Goal: Task Accomplishment & Management: Manage account settings

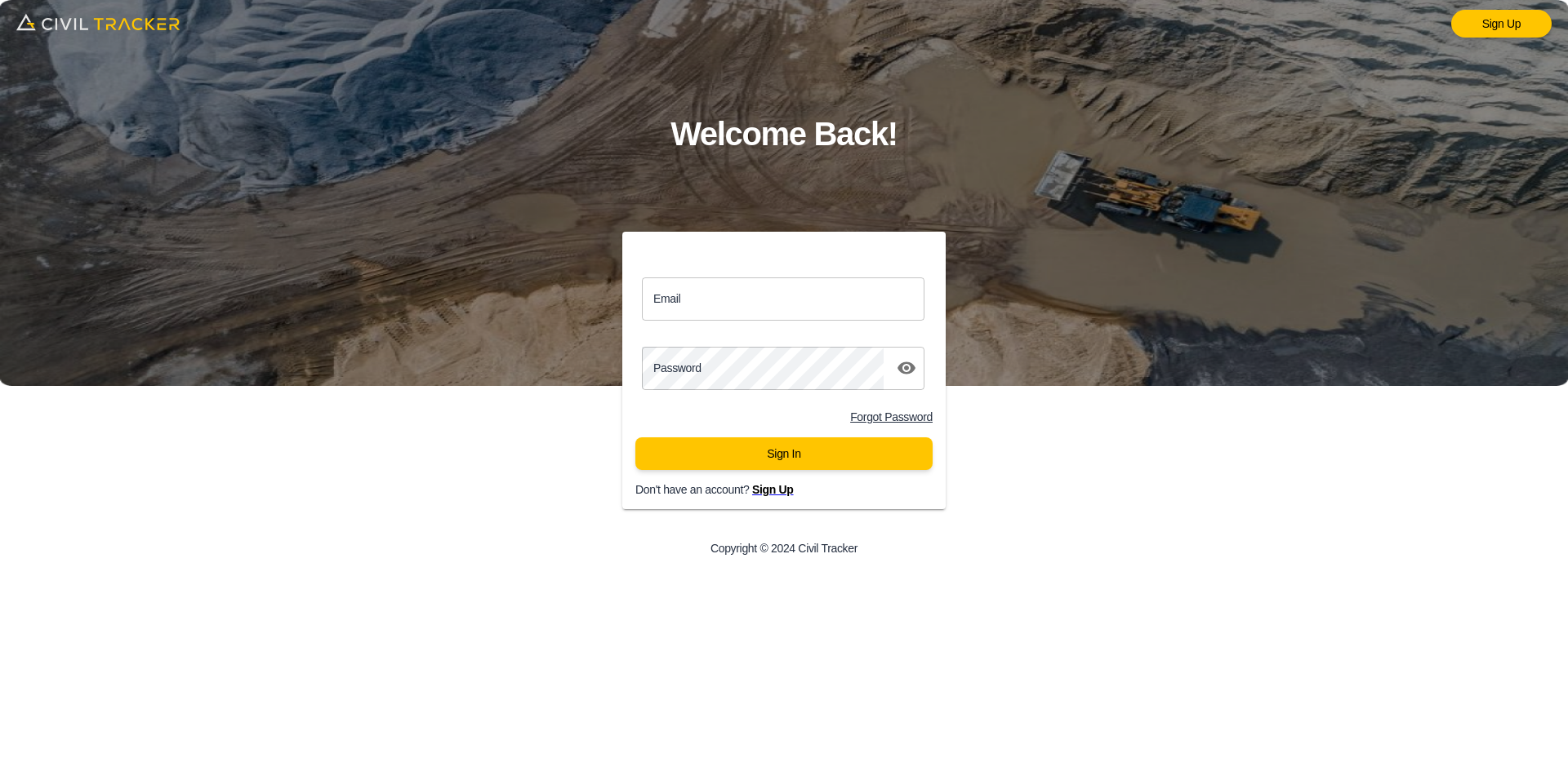
click at [761, 302] on input "Email" at bounding box center [783, 299] width 283 height 43
type input "support@civiltracker.xyz"
click at [721, 450] on button "Sign In" at bounding box center [784, 454] width 297 height 33
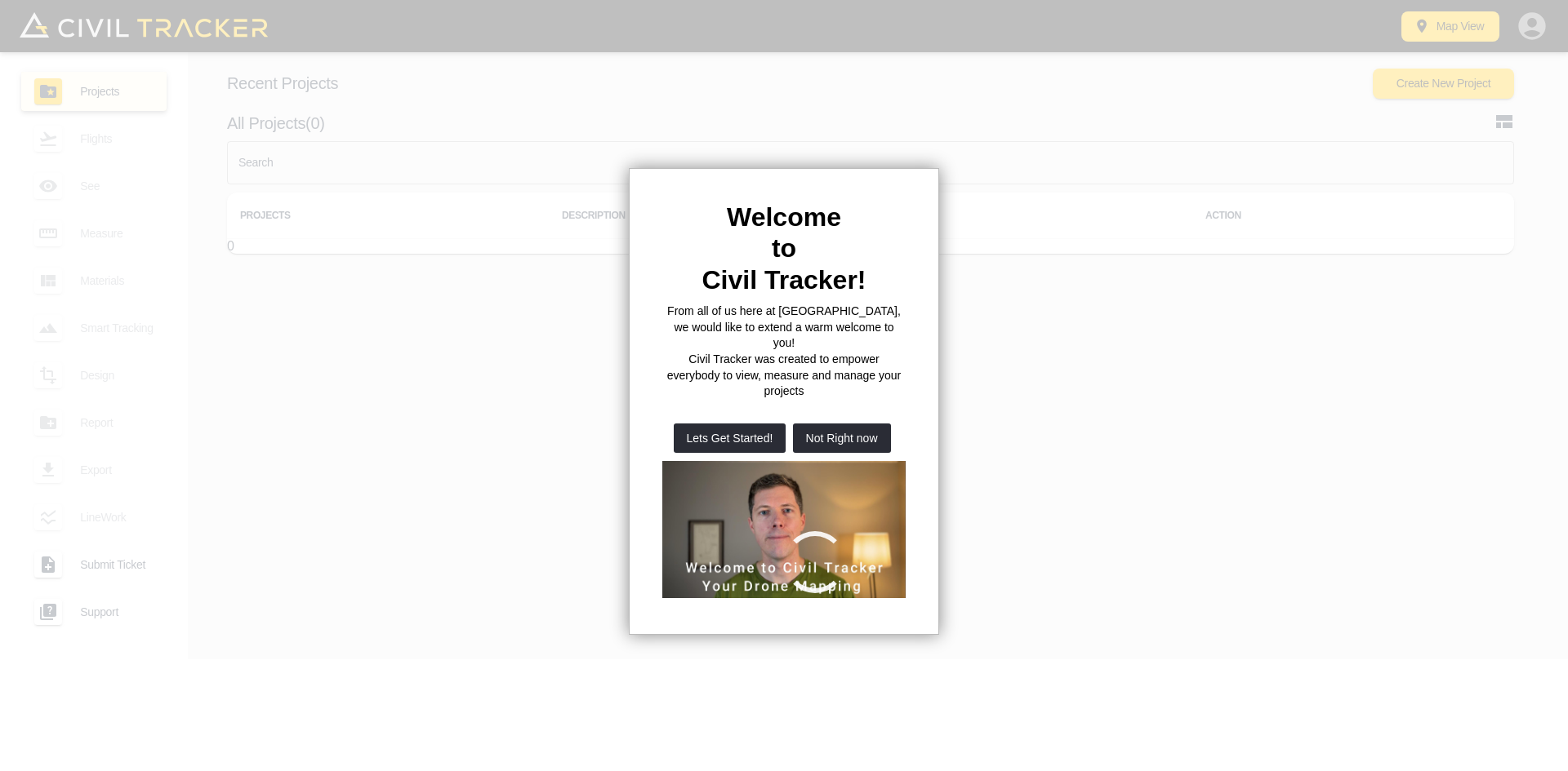
click at [886, 423] on button "Not Right now" at bounding box center [842, 438] width 98 height 30
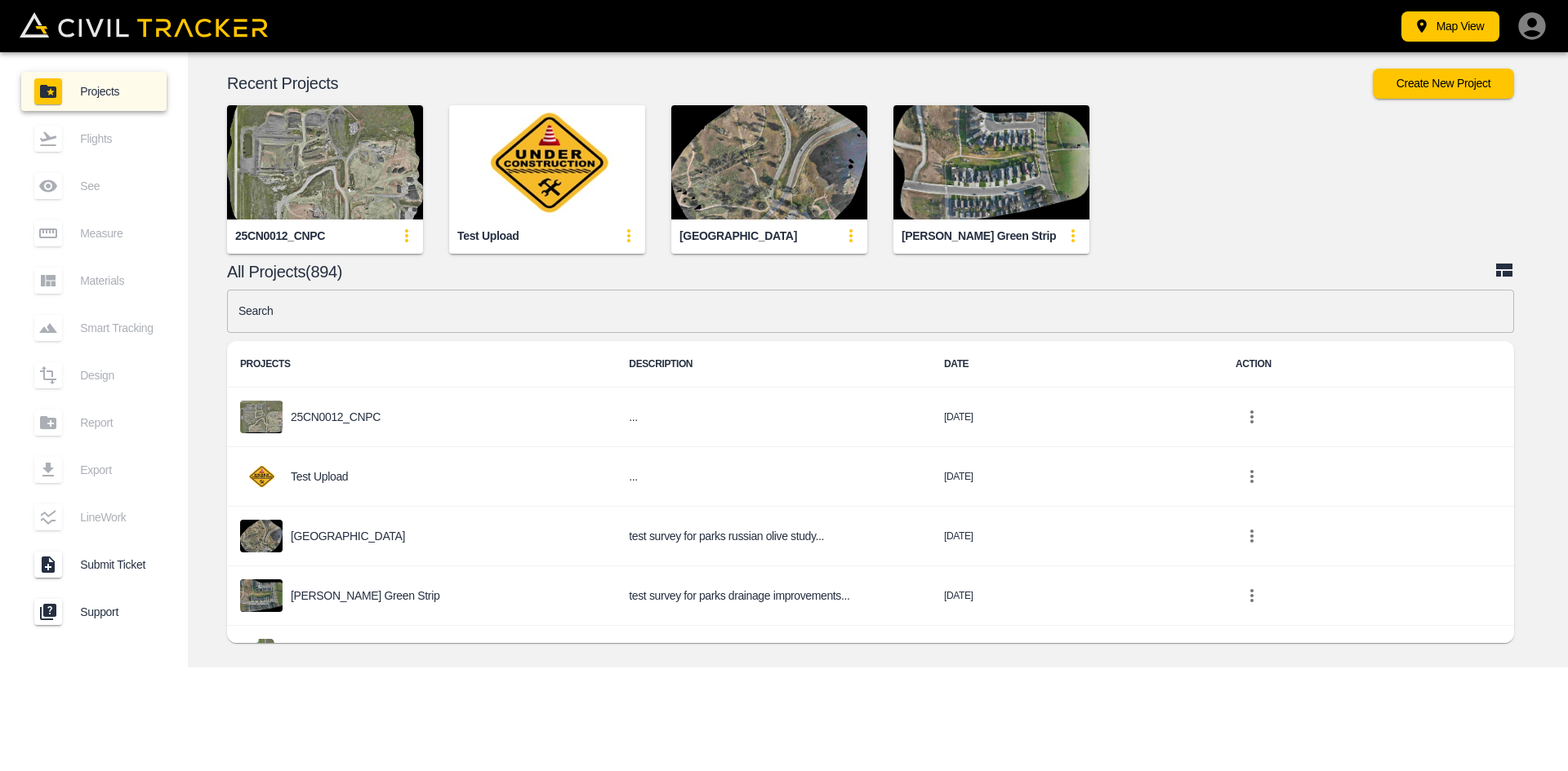
click at [856, 406] on td "..." at bounding box center [773, 417] width 316 height 60
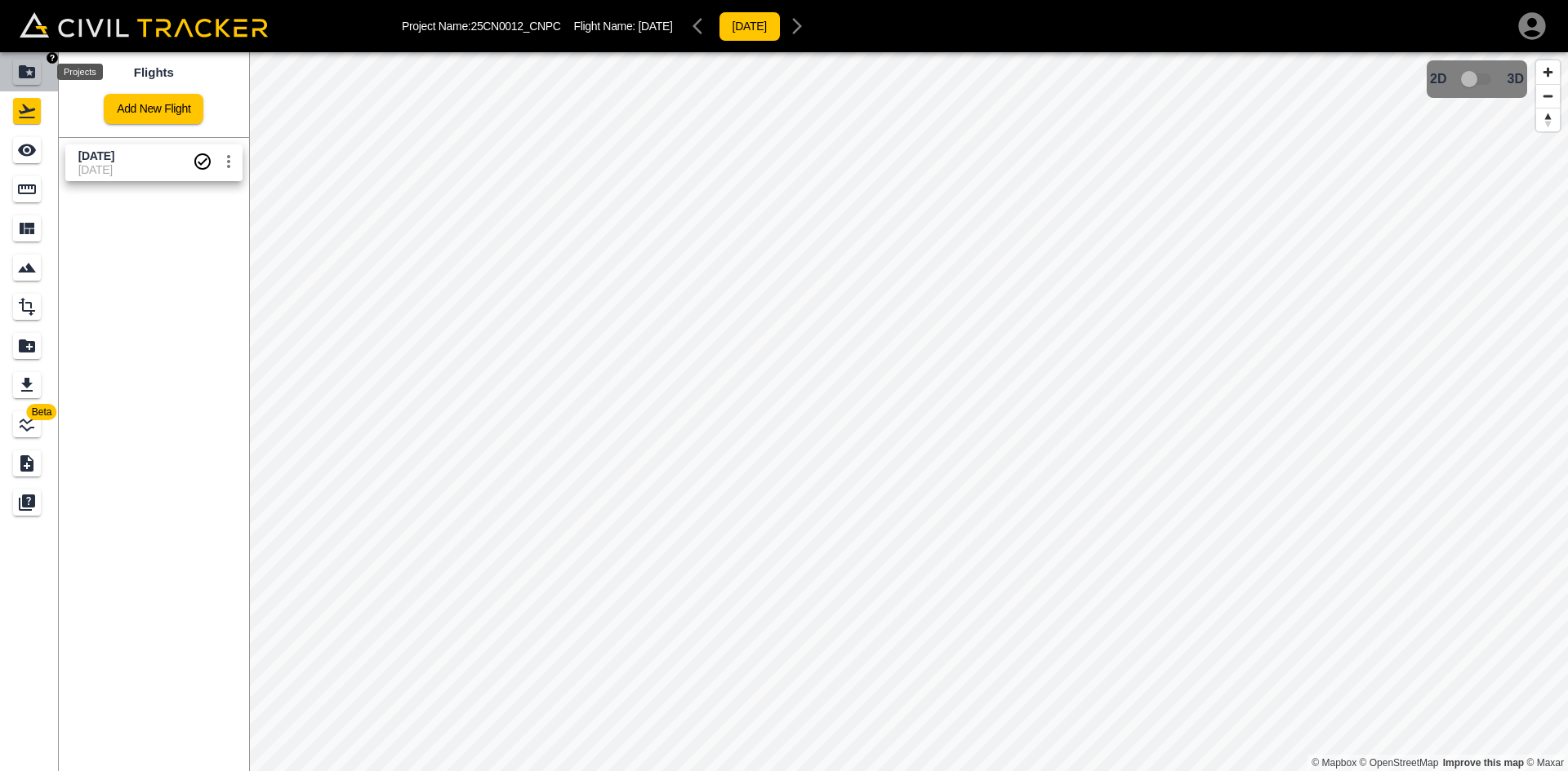
click at [22, 72] on icon "Projects" at bounding box center [27, 71] width 17 height 13
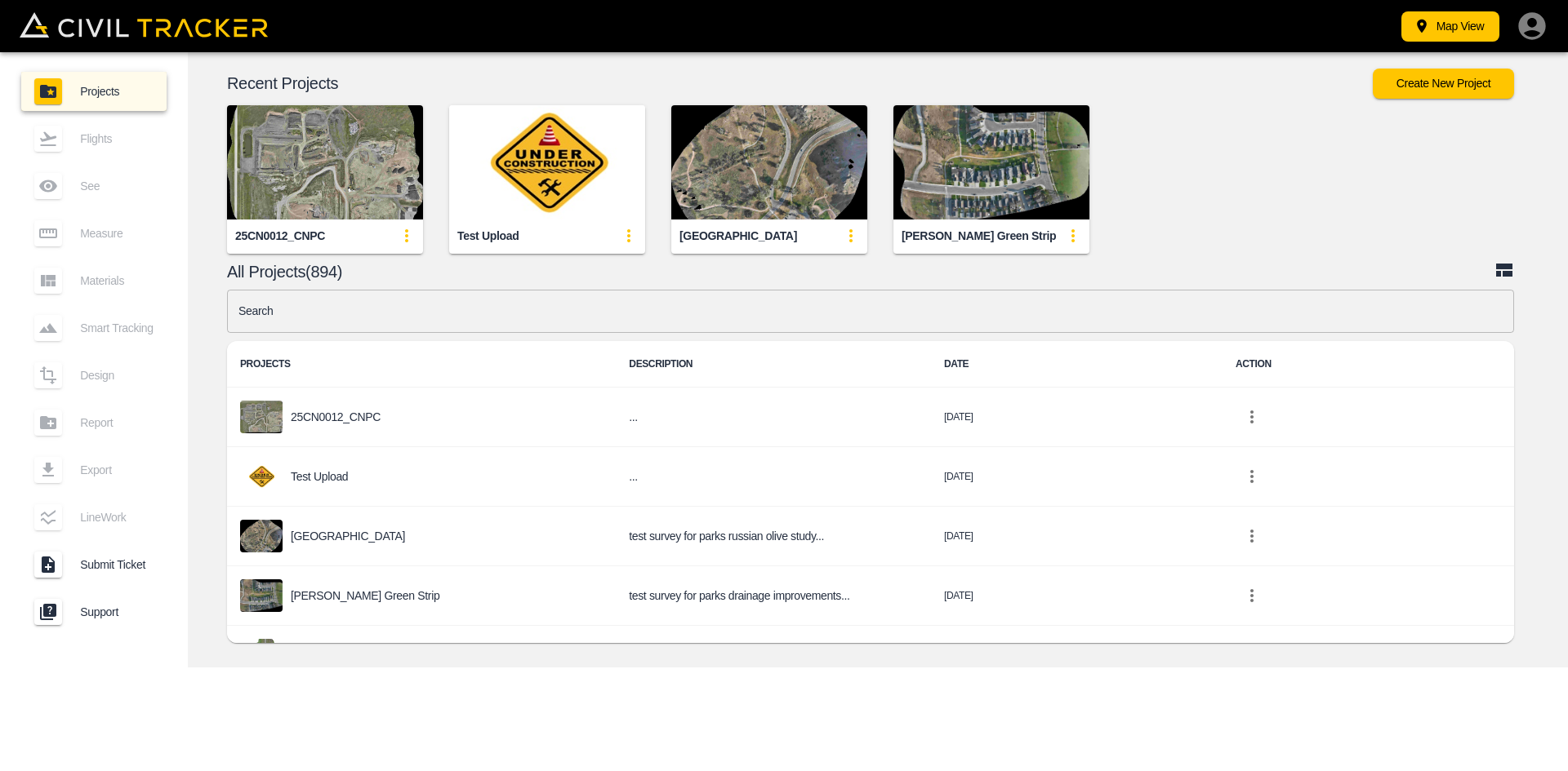
click at [477, 316] on input "text" at bounding box center [871, 311] width 1287 height 43
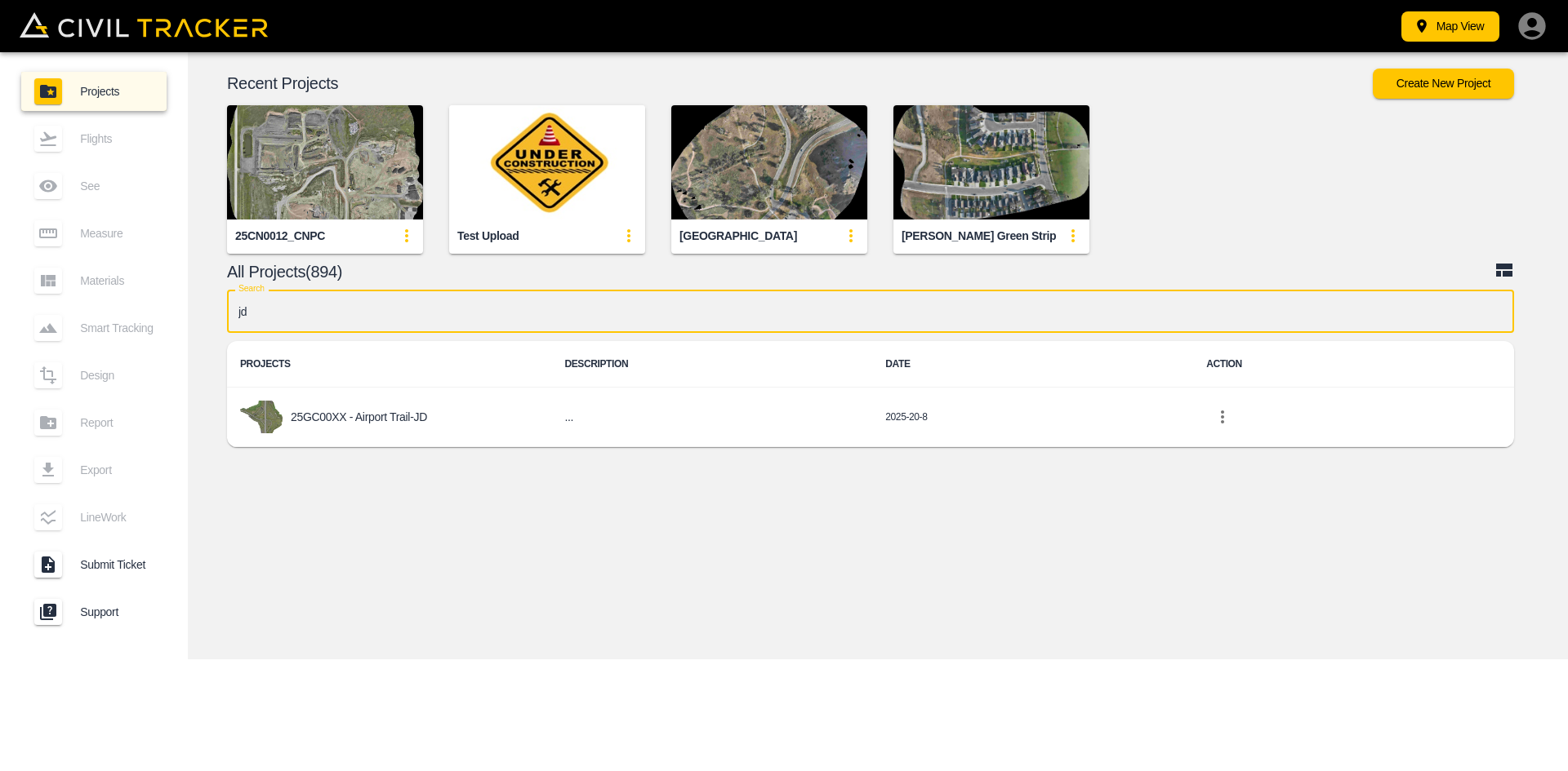
type input "jd"
click at [365, 422] on p "25GC00XX - Airport Trail-JD" at bounding box center [358, 416] width 137 height 13
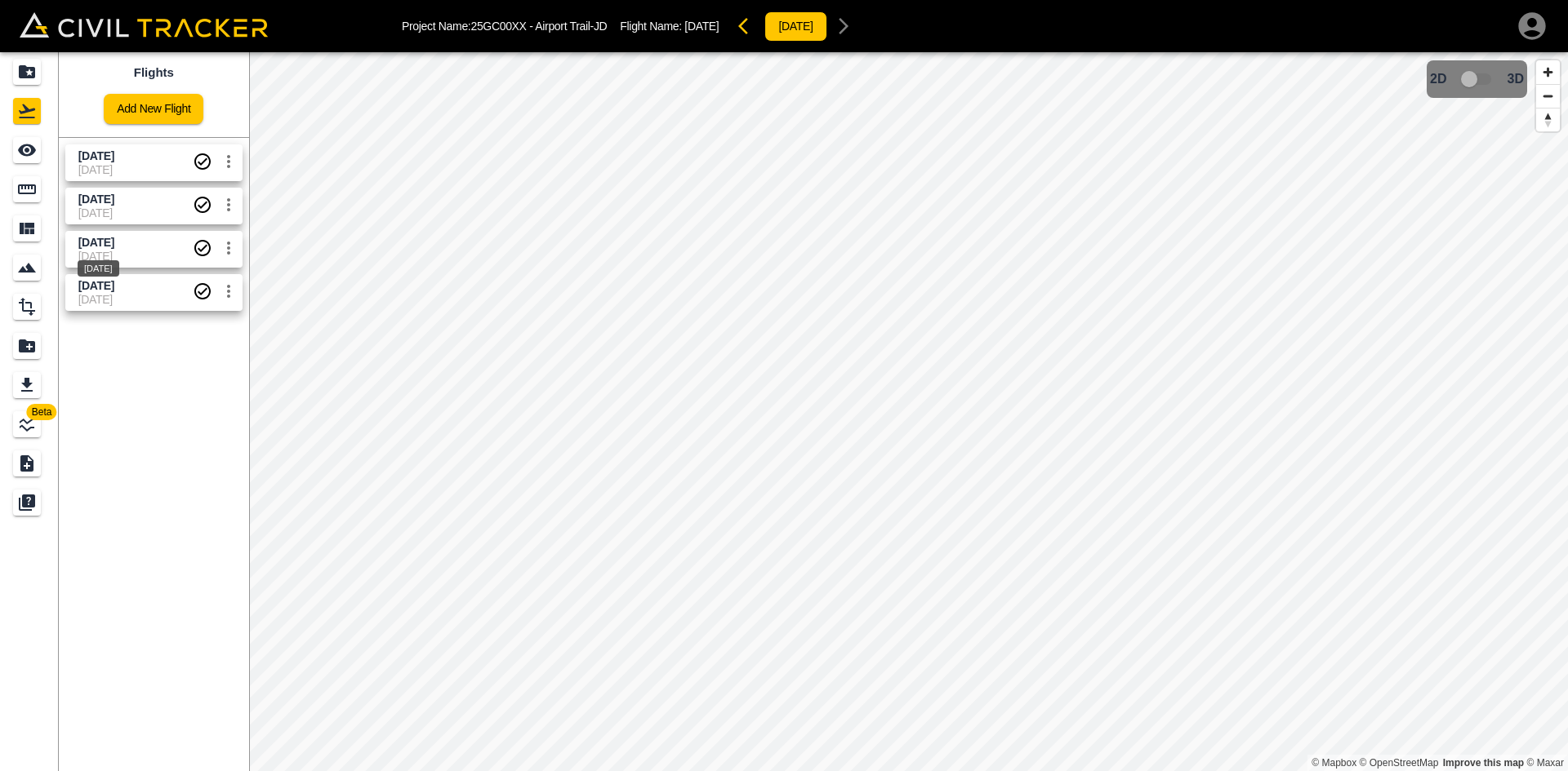
click at [114, 247] on span "[DATE]" at bounding box center [96, 242] width 36 height 13
click at [29, 143] on icon "See" at bounding box center [27, 150] width 20 height 20
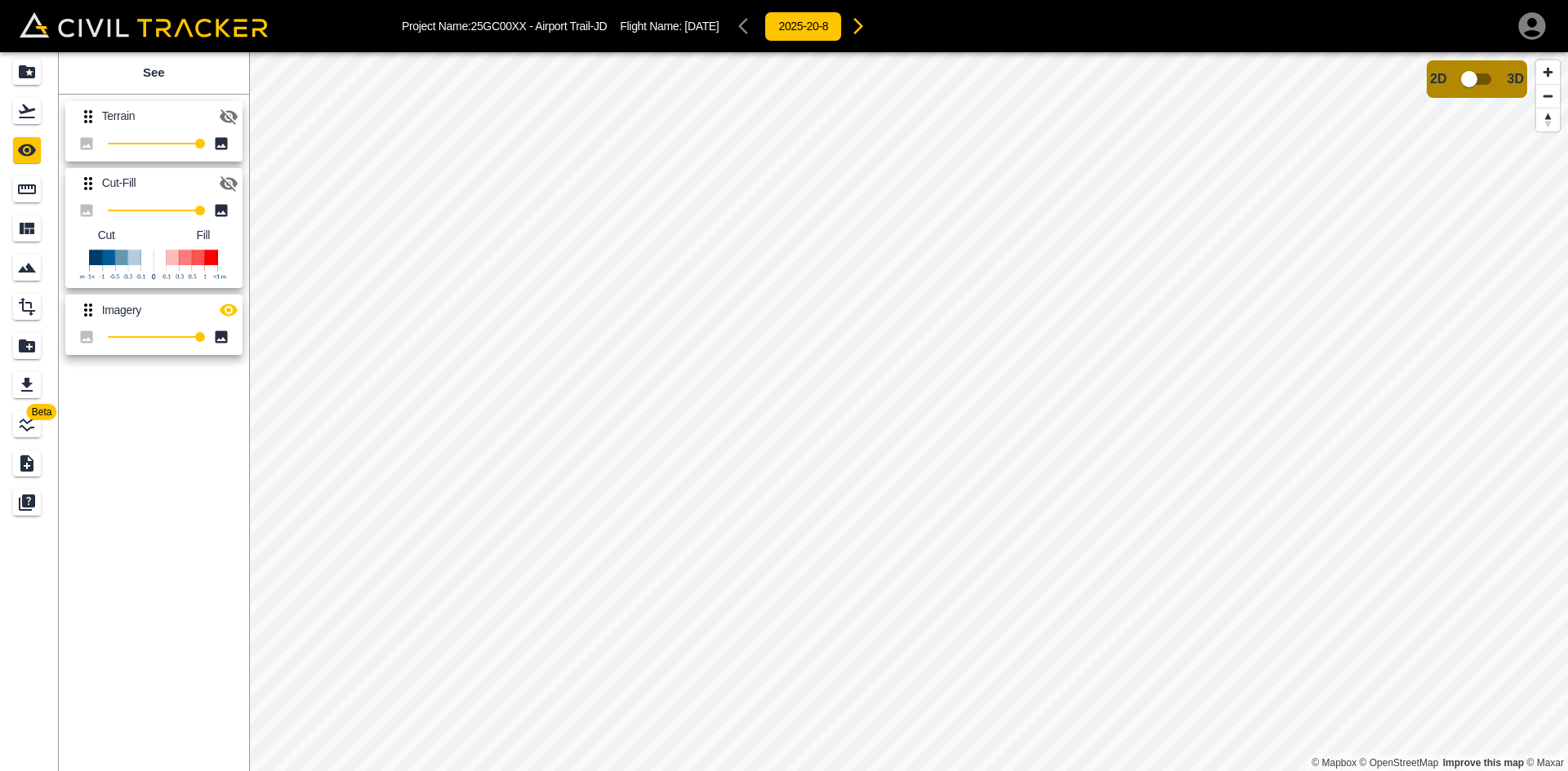
click at [226, 182] on icon "button" at bounding box center [229, 184] width 18 height 16
click at [224, 307] on icon "button" at bounding box center [229, 310] width 18 height 12
click at [30, 74] on icon "Projects" at bounding box center [27, 71] width 20 height 20
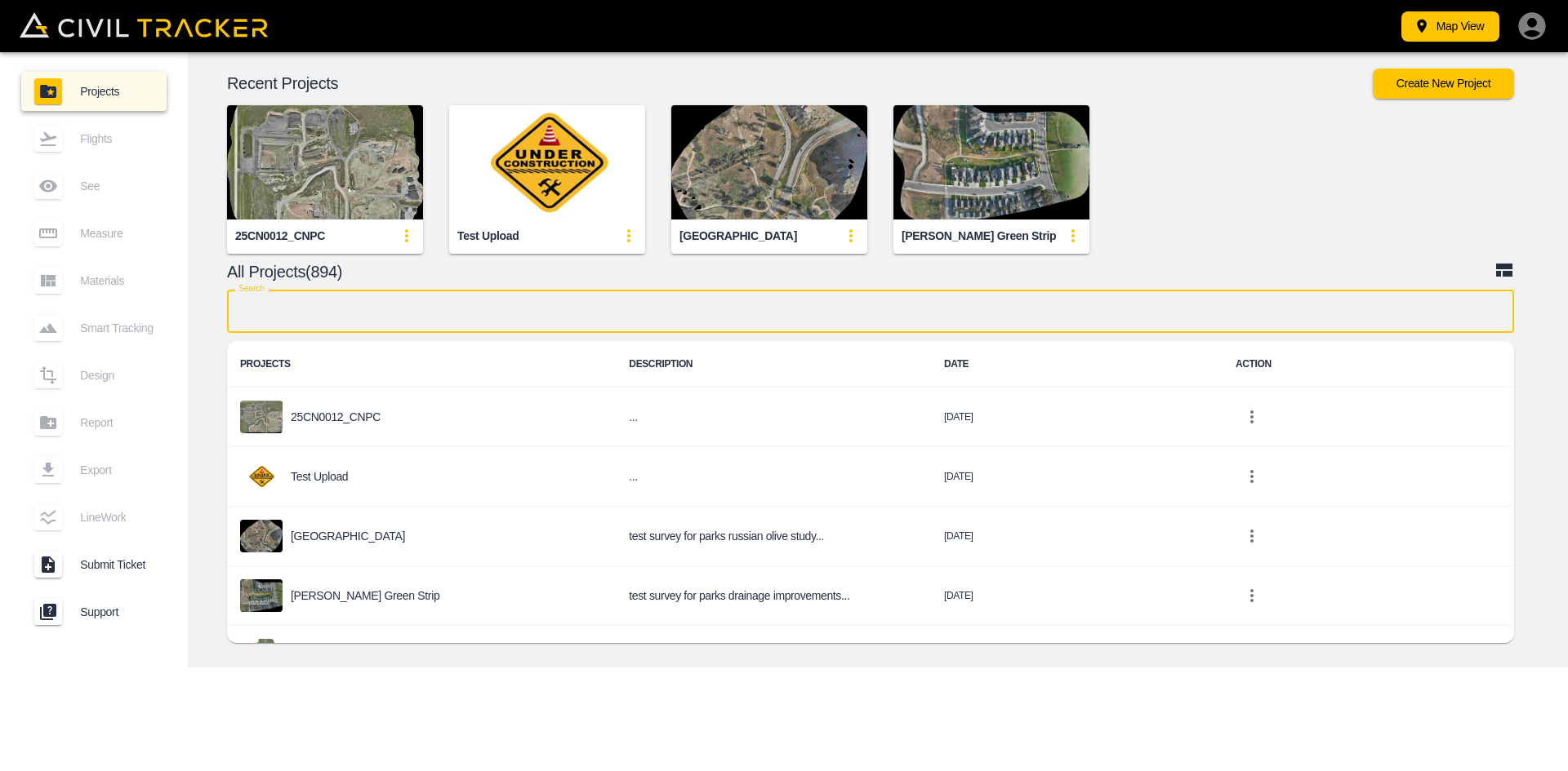
click at [516, 308] on input "text" at bounding box center [871, 311] width 1287 height 43
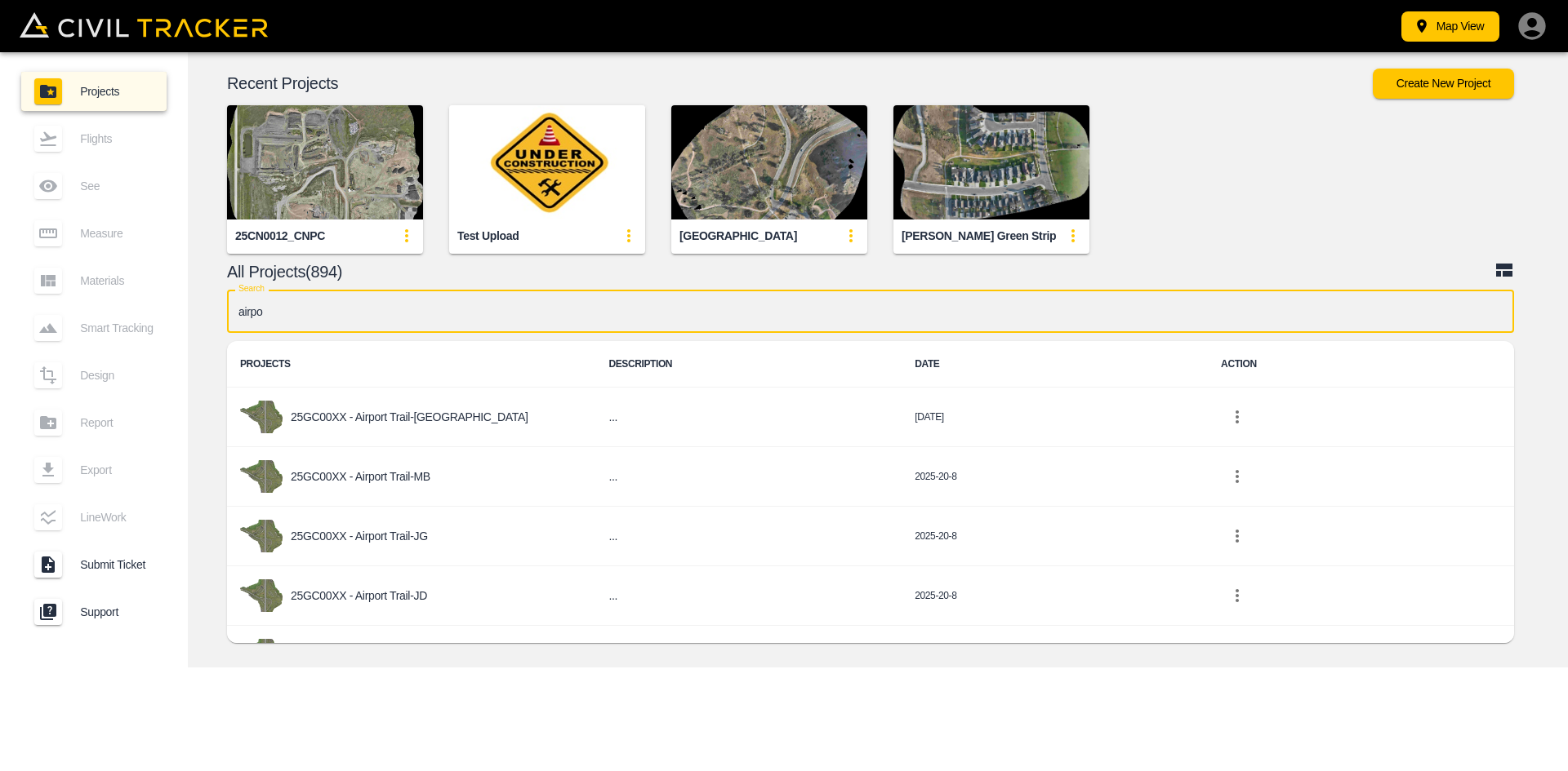
scroll to position [68, 0]
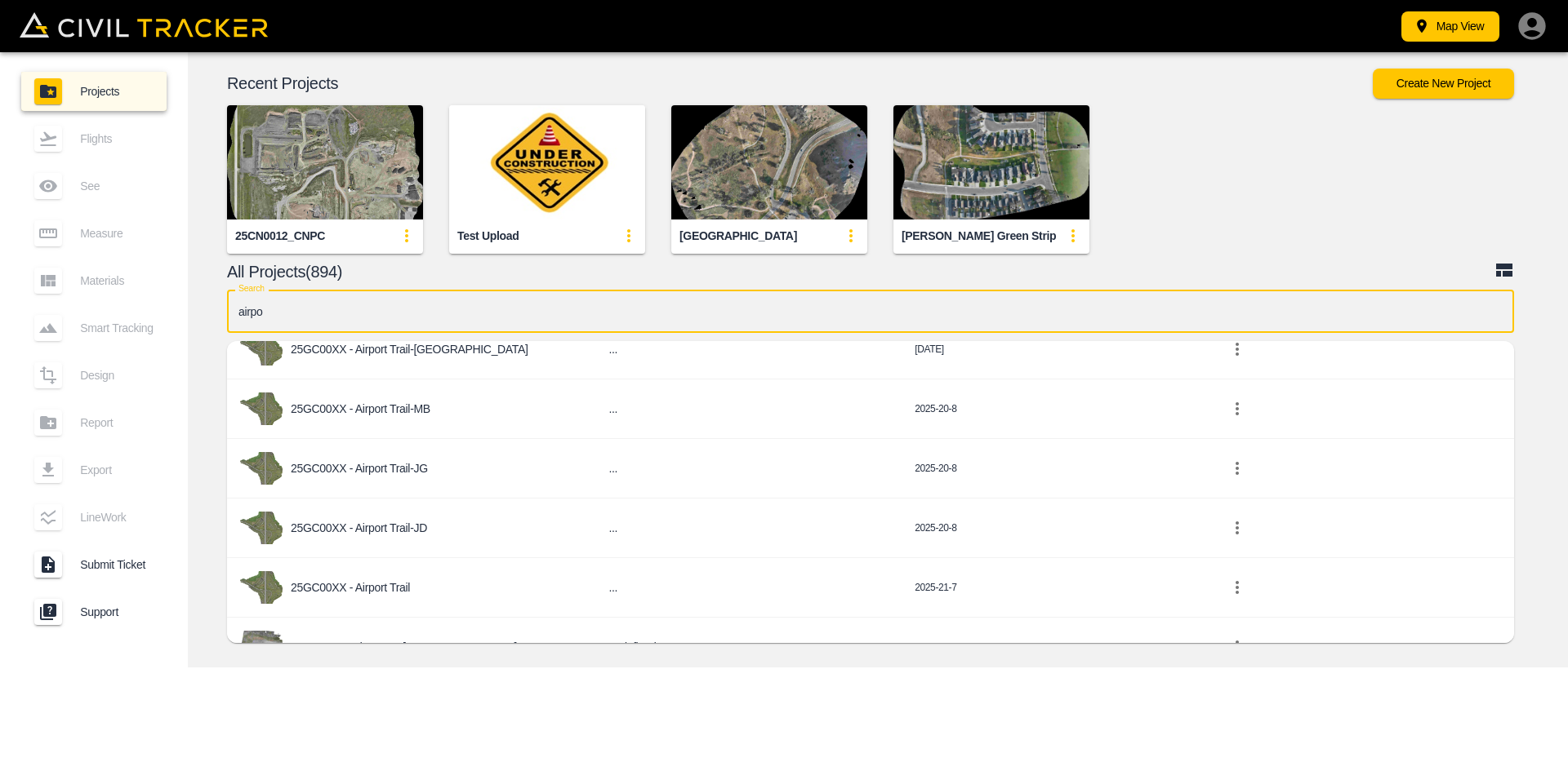
type input "airpo"
click at [390, 588] on p "25GC00XX - Airport Trail" at bounding box center [350, 588] width 119 height 13
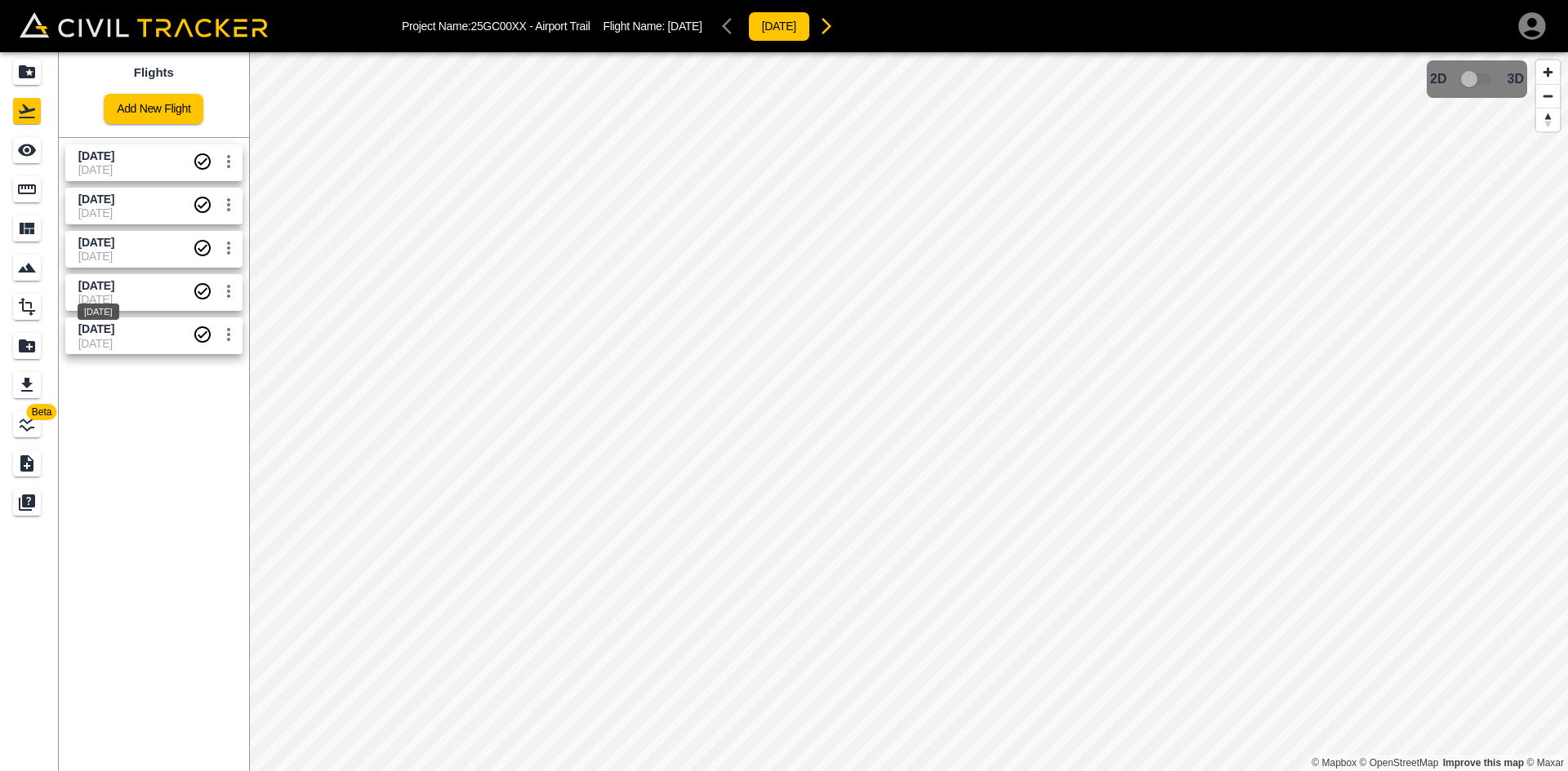
click at [114, 290] on span "[DATE]" at bounding box center [96, 285] width 36 height 13
click at [31, 147] on icon "See" at bounding box center [27, 150] width 18 height 12
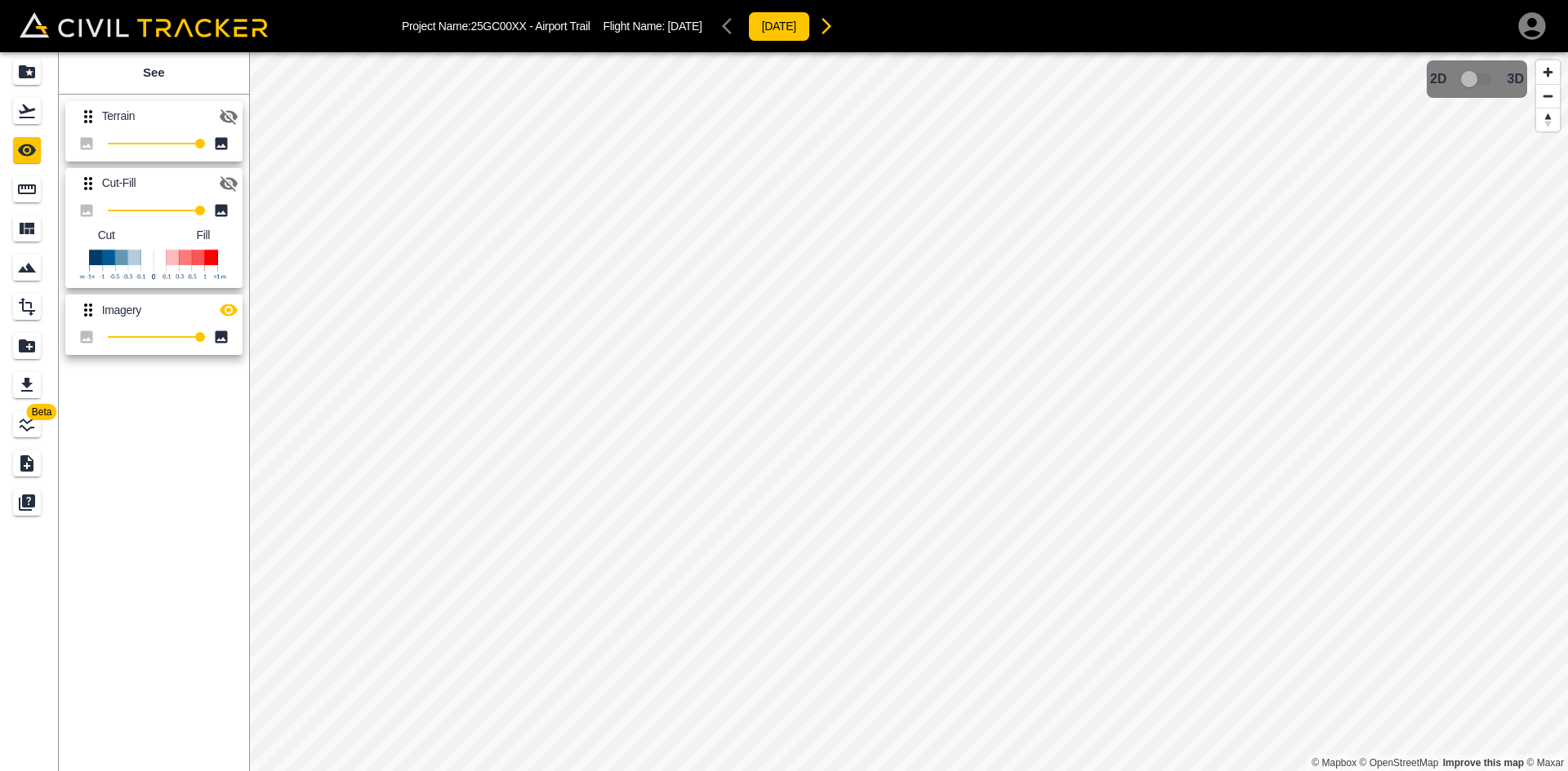
click at [224, 183] on icon "button" at bounding box center [229, 184] width 18 height 16
click at [226, 308] on icon "button" at bounding box center [229, 310] width 20 height 20
click at [22, 76] on icon "Projects" at bounding box center [27, 71] width 17 height 13
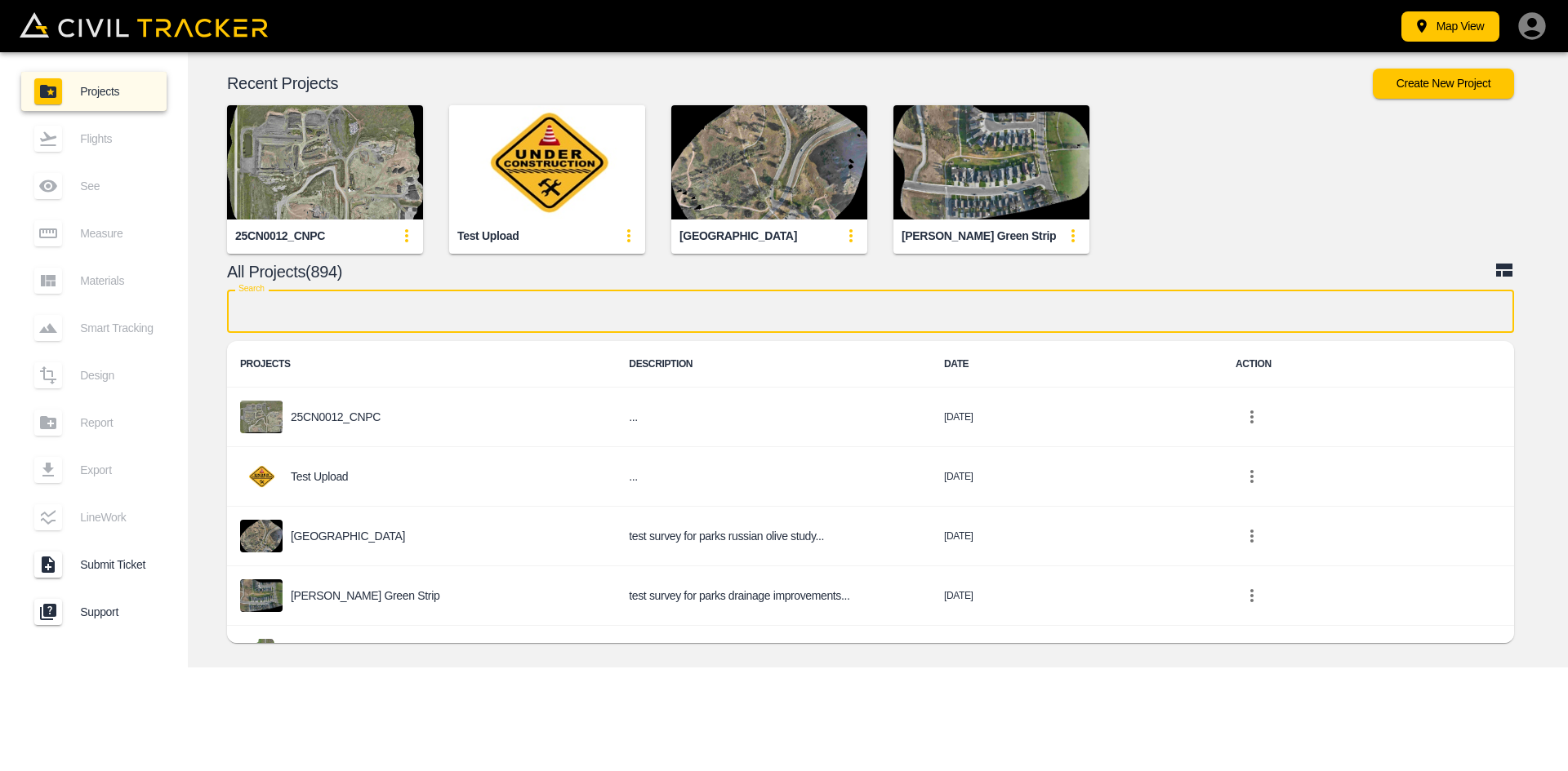
click at [568, 311] on input "text" at bounding box center [871, 311] width 1287 height 43
click at [677, 310] on input "text" at bounding box center [871, 311] width 1287 height 43
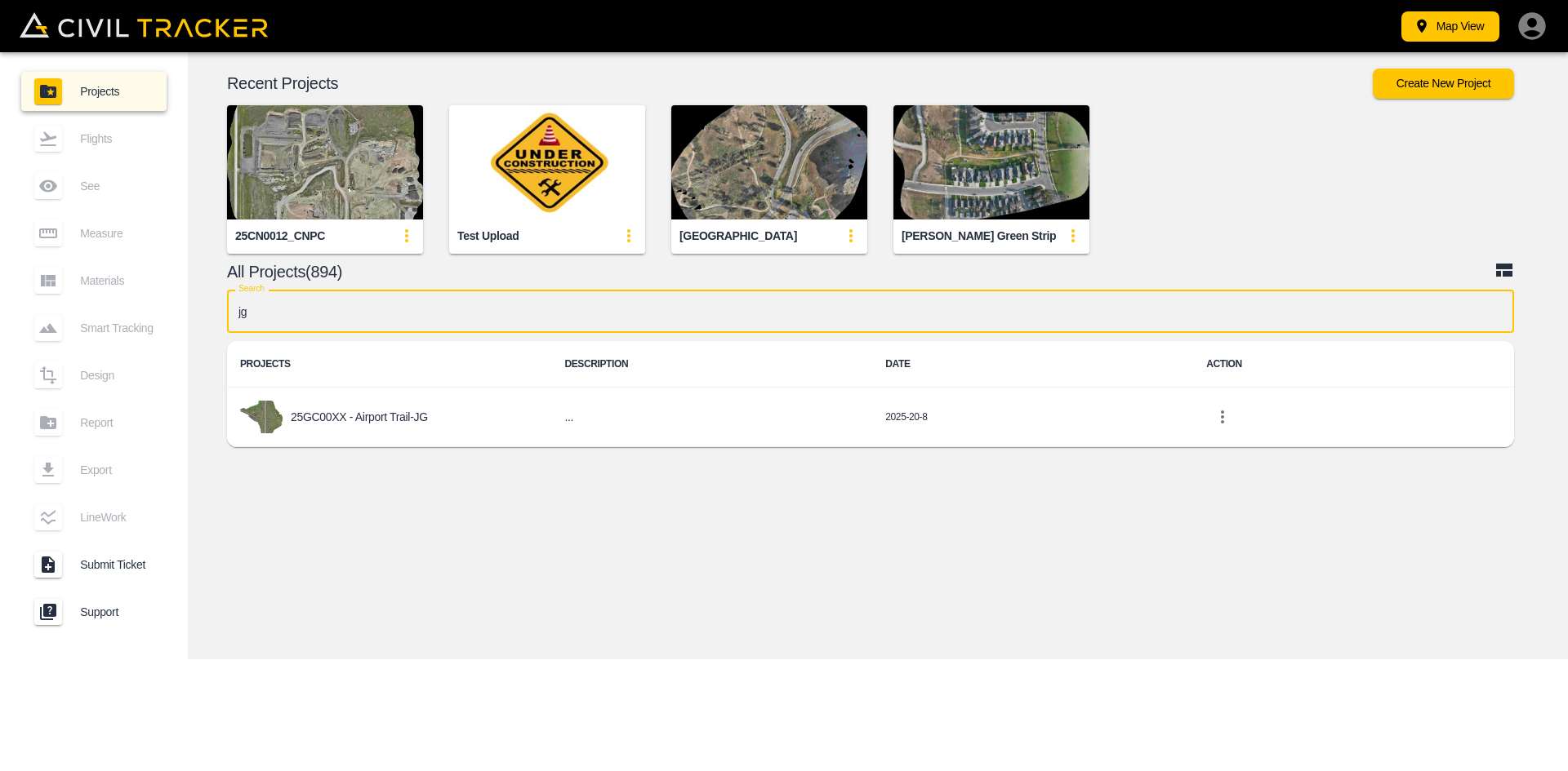
type input "jg"
click at [386, 432] on div "25GC00XX - Airport Trail-JG" at bounding box center [389, 417] width 298 height 33
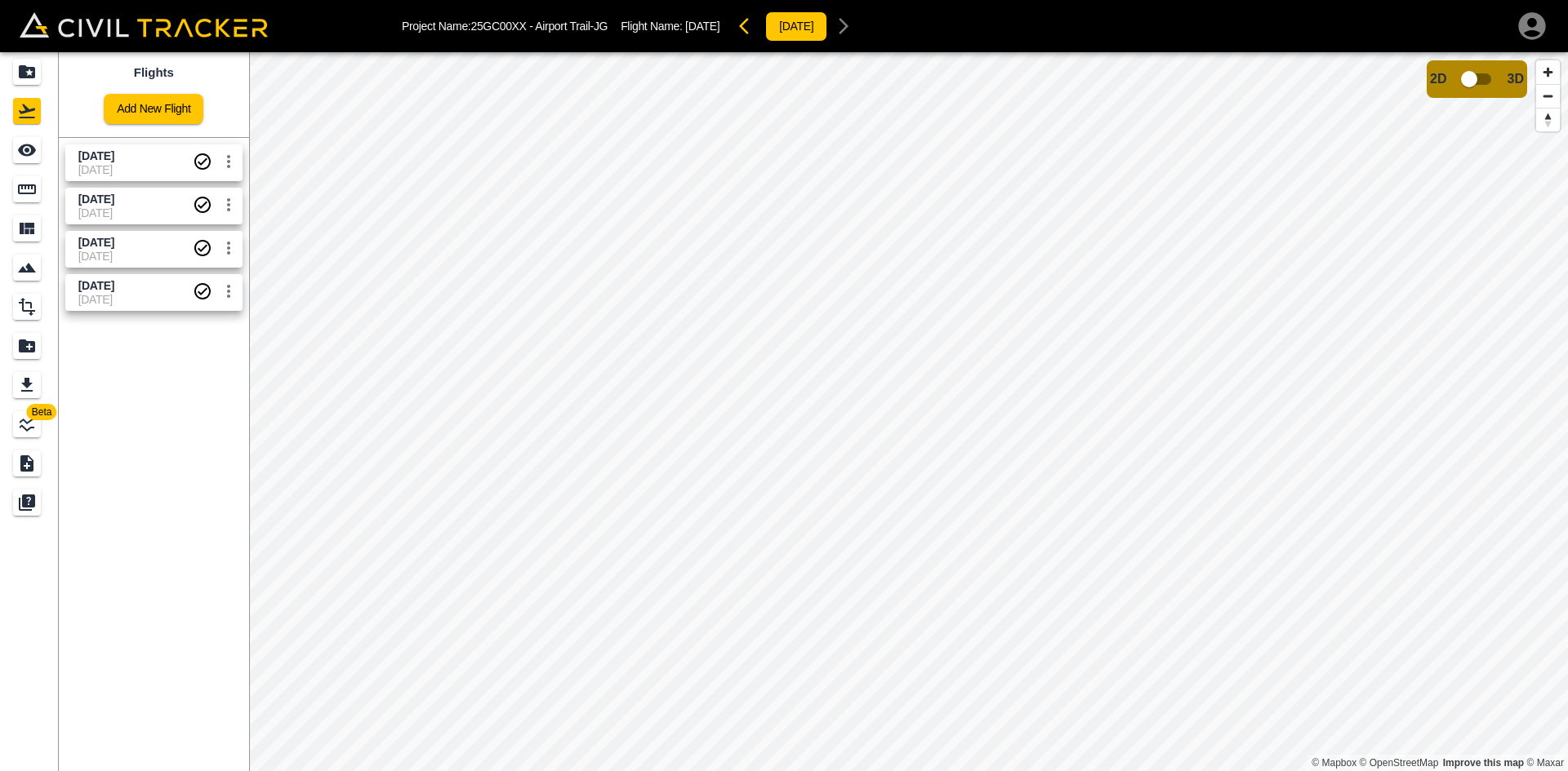
click at [226, 386] on div "Flights Add New Flight Aug 27 2025 9-3-2025 Aug 20 2025 8-21-2025 Aug 15 2025 8…" at bounding box center [154, 411] width 190 height 719
click at [230, 164] on icon "settings" at bounding box center [229, 162] width 20 height 20
click at [208, 479] on div at bounding box center [784, 385] width 1568 height 771
drag, startPoint x: 541, startPoint y: 28, endPoint x: 616, endPoint y: 23, distance: 75.2
click at [616, 23] on div "Project Name: 25GC00XX - Airport Trail-JG Flight Name: Aug 27 2025 2025-3-9" at bounding box center [631, 26] width 458 height 33
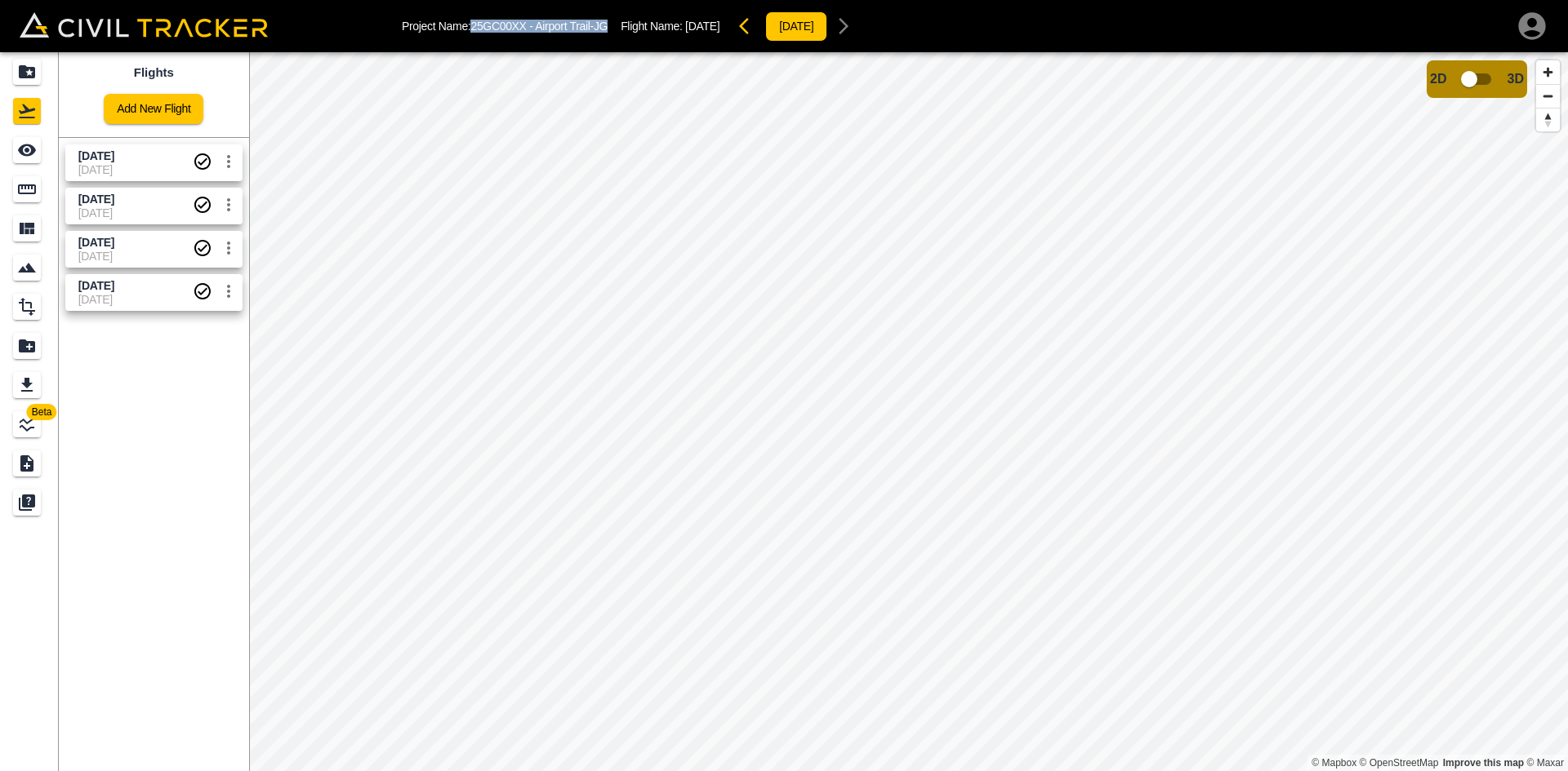
copy p "25GC00XX - Airport Trail-JG"
click at [30, 81] on icon "Projects" at bounding box center [27, 71] width 20 height 20
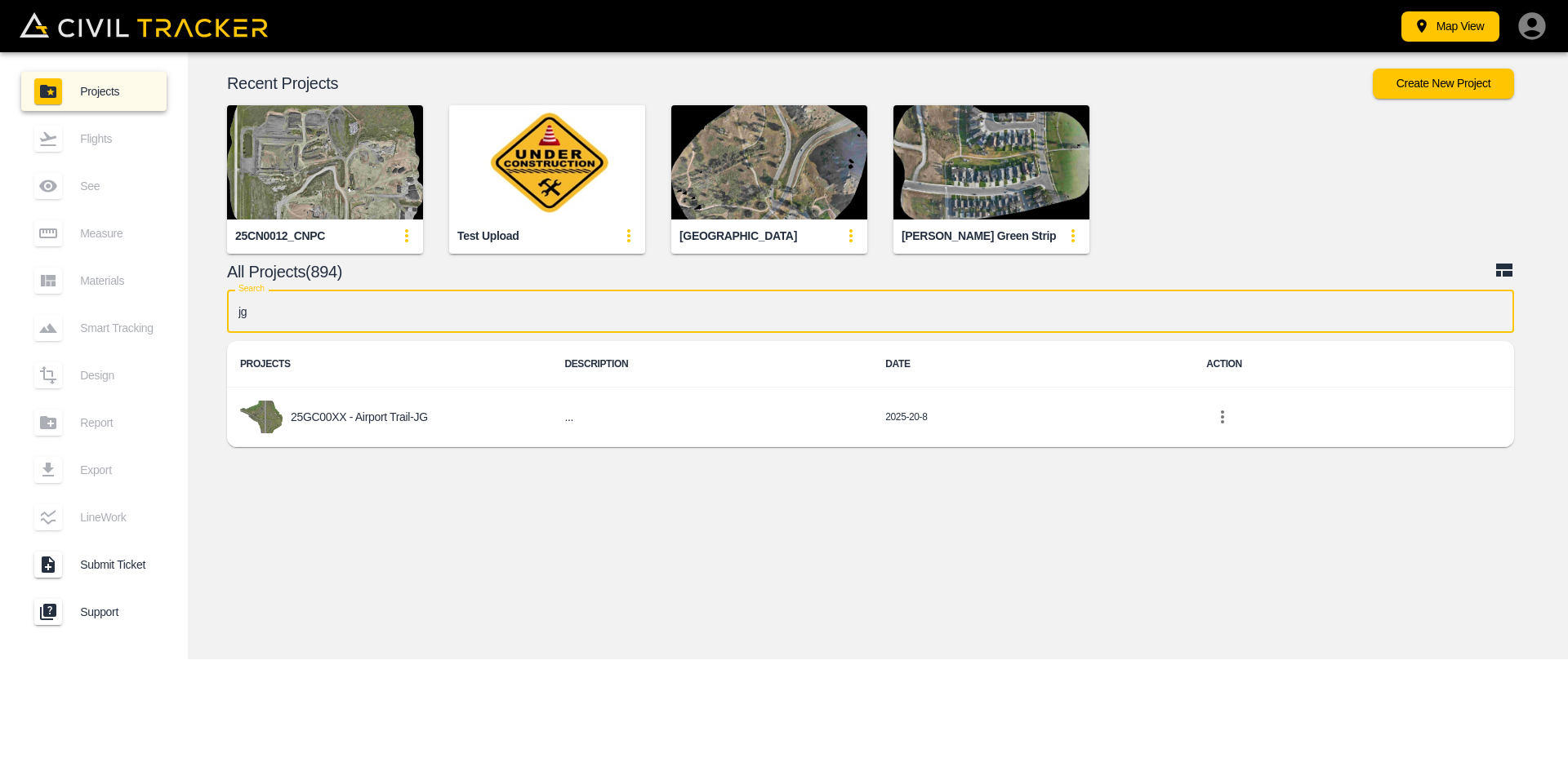
type input "jg"
click at [421, 412] on p "25GC00XX - Airport Trail-JG" at bounding box center [359, 416] width 137 height 13
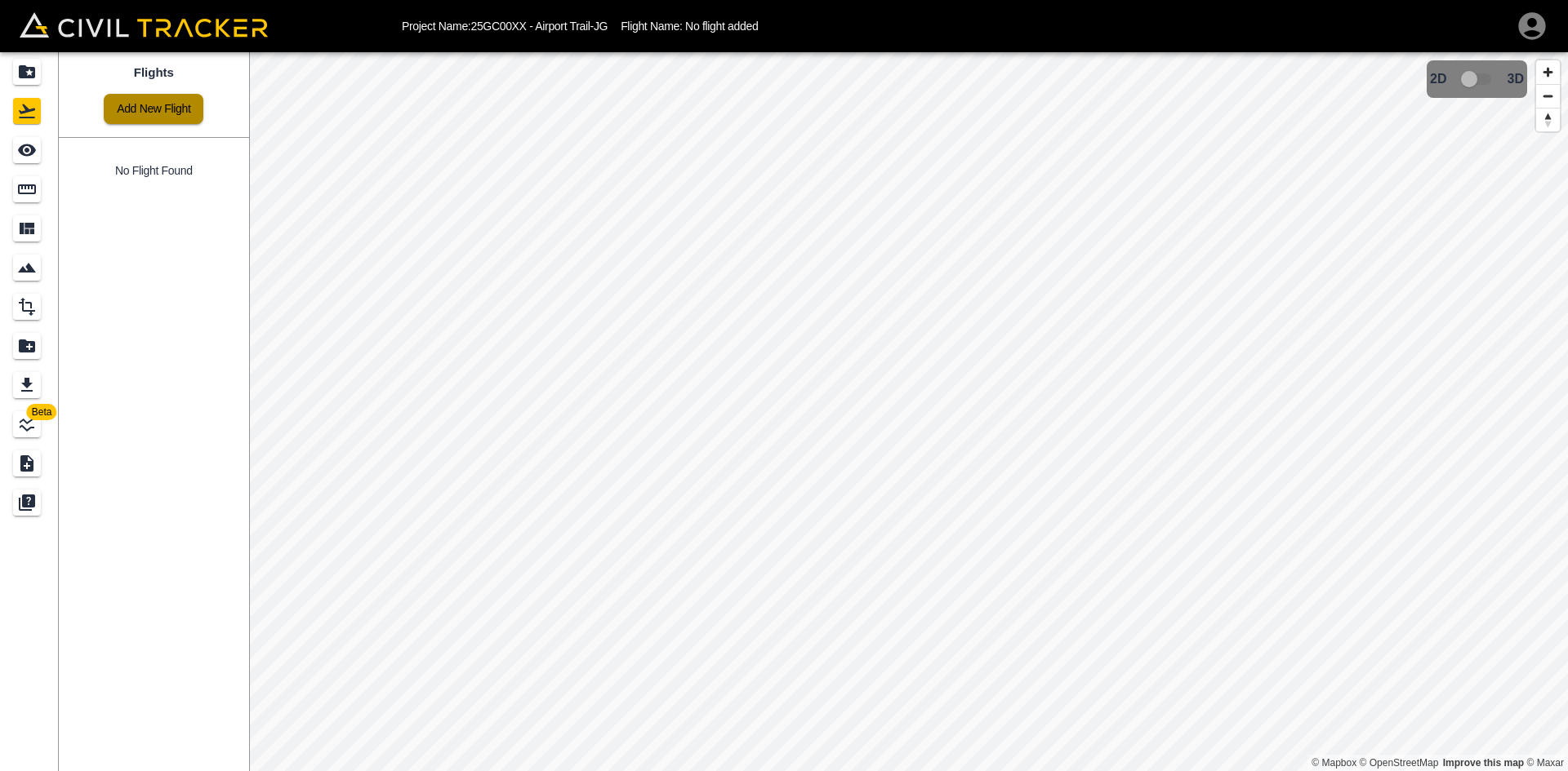
click at [171, 110] on link "Add New Flight" at bounding box center [153, 109] width 100 height 30
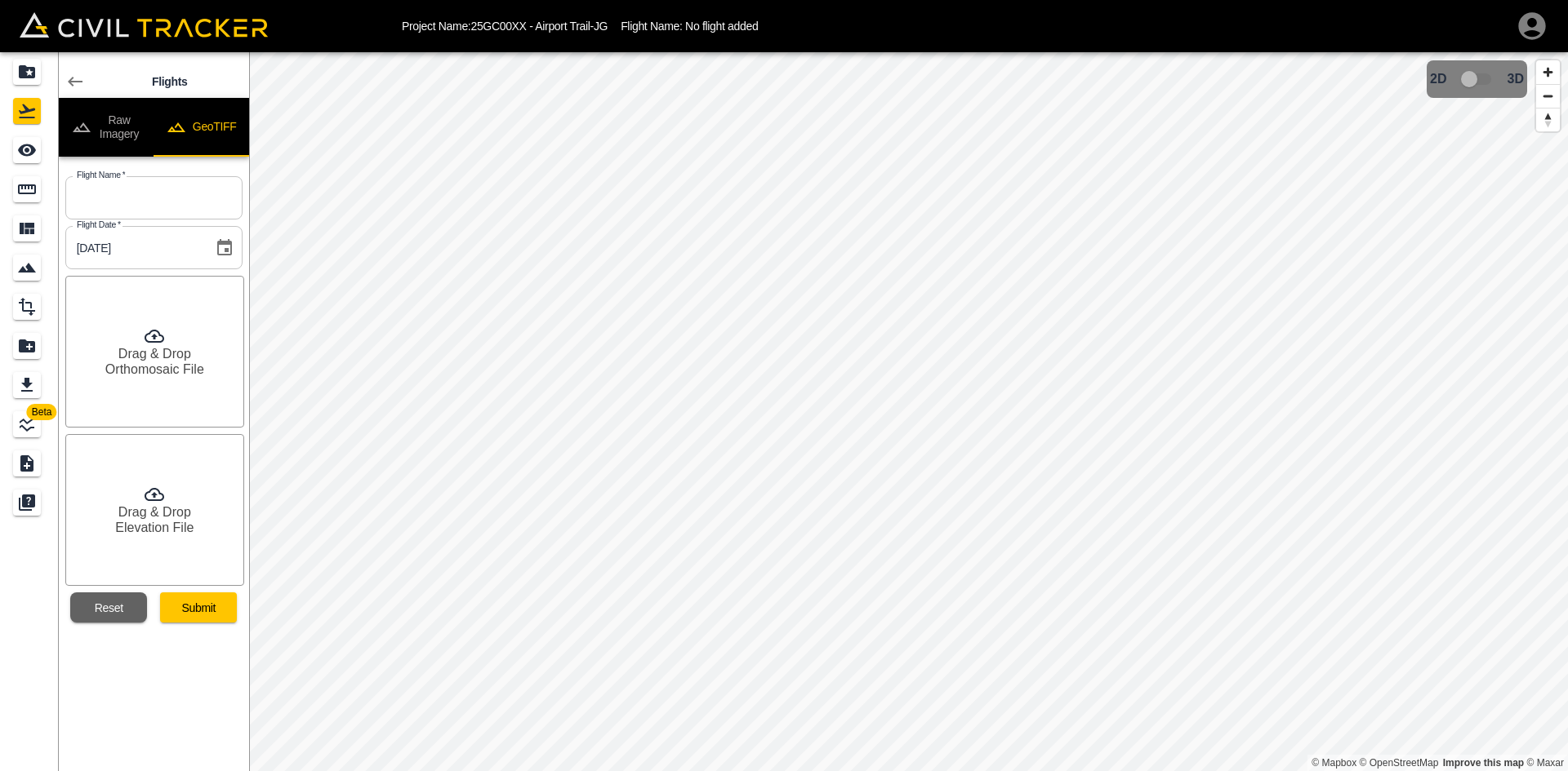
click at [211, 117] on button "GeoTIFF" at bounding box center [202, 128] width 96 height 59
click at [190, 206] on input "text" at bounding box center [154, 198] width 177 height 43
click at [110, 196] on input "[DATE]" at bounding box center [154, 198] width 177 height 43
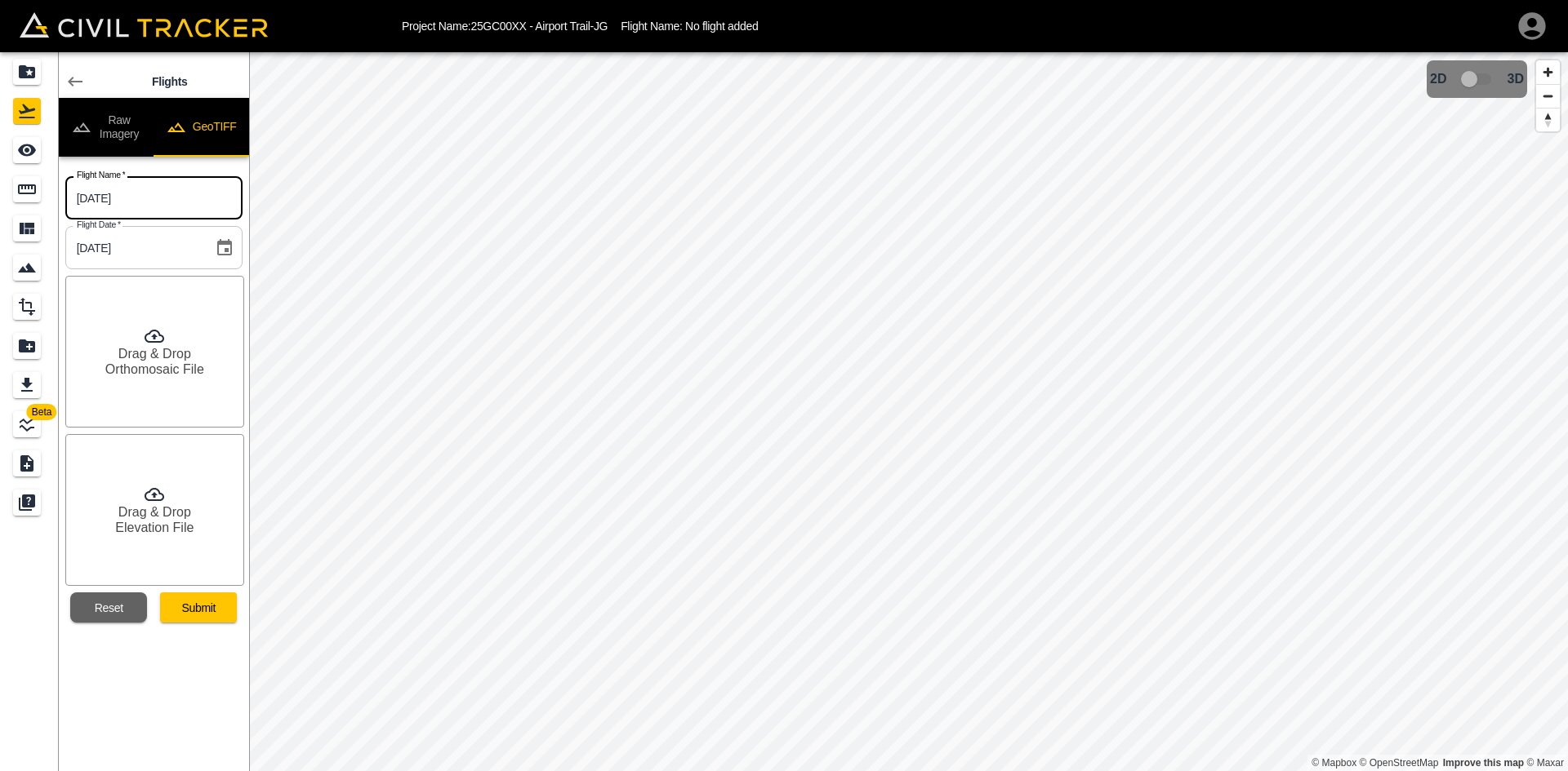
click at [113, 200] on input "[DATE]" at bounding box center [154, 198] width 177 height 43
type input "[DATE]"
click at [154, 352] on h6 "Drag & Drop" at bounding box center [155, 354] width 73 height 16
click at [168, 523] on h6 "Elevation File" at bounding box center [154, 528] width 78 height 16
click at [208, 607] on button "Submit" at bounding box center [198, 608] width 77 height 30
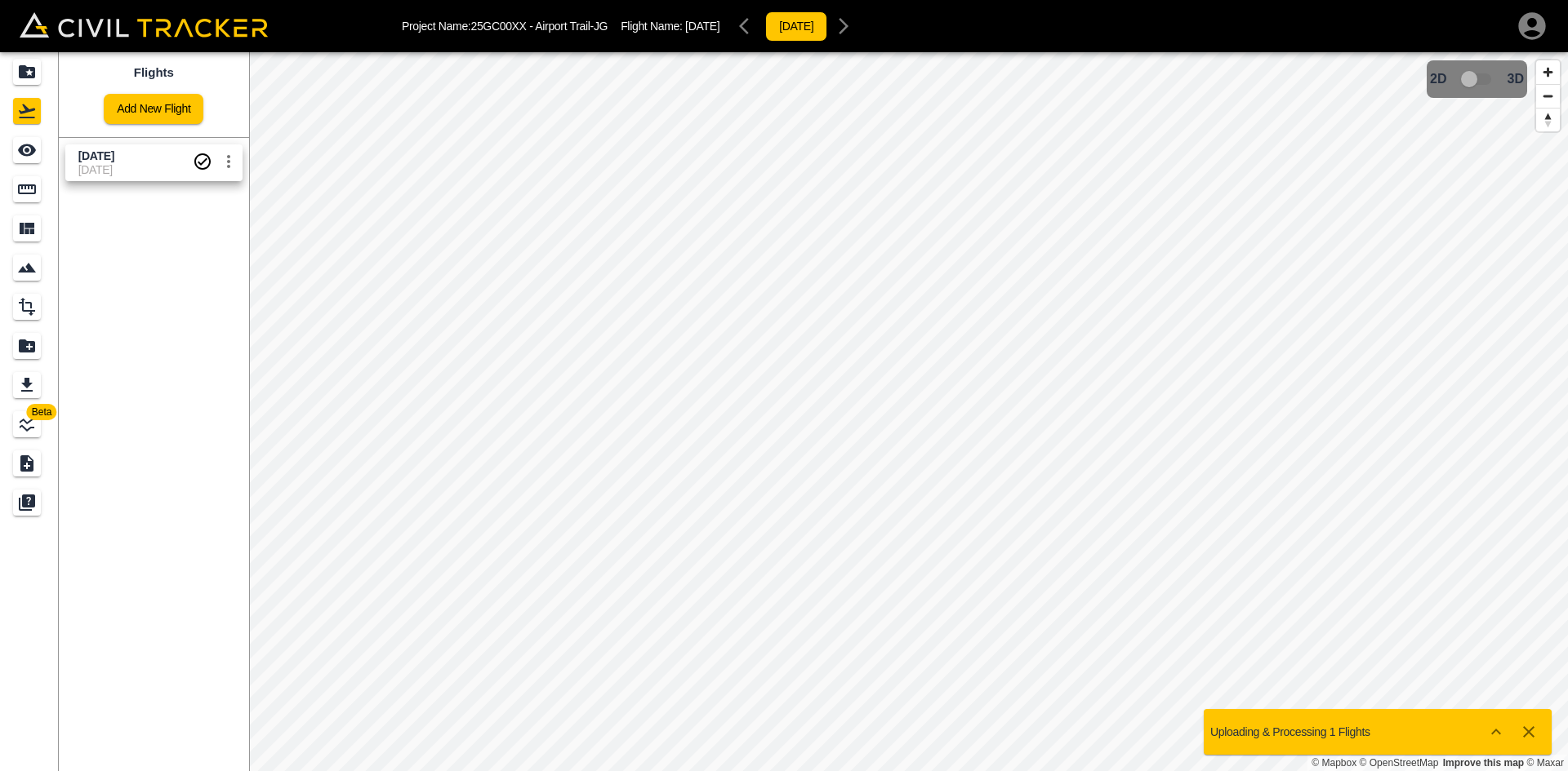
click at [133, 110] on link "Add New Flight" at bounding box center [153, 109] width 100 height 30
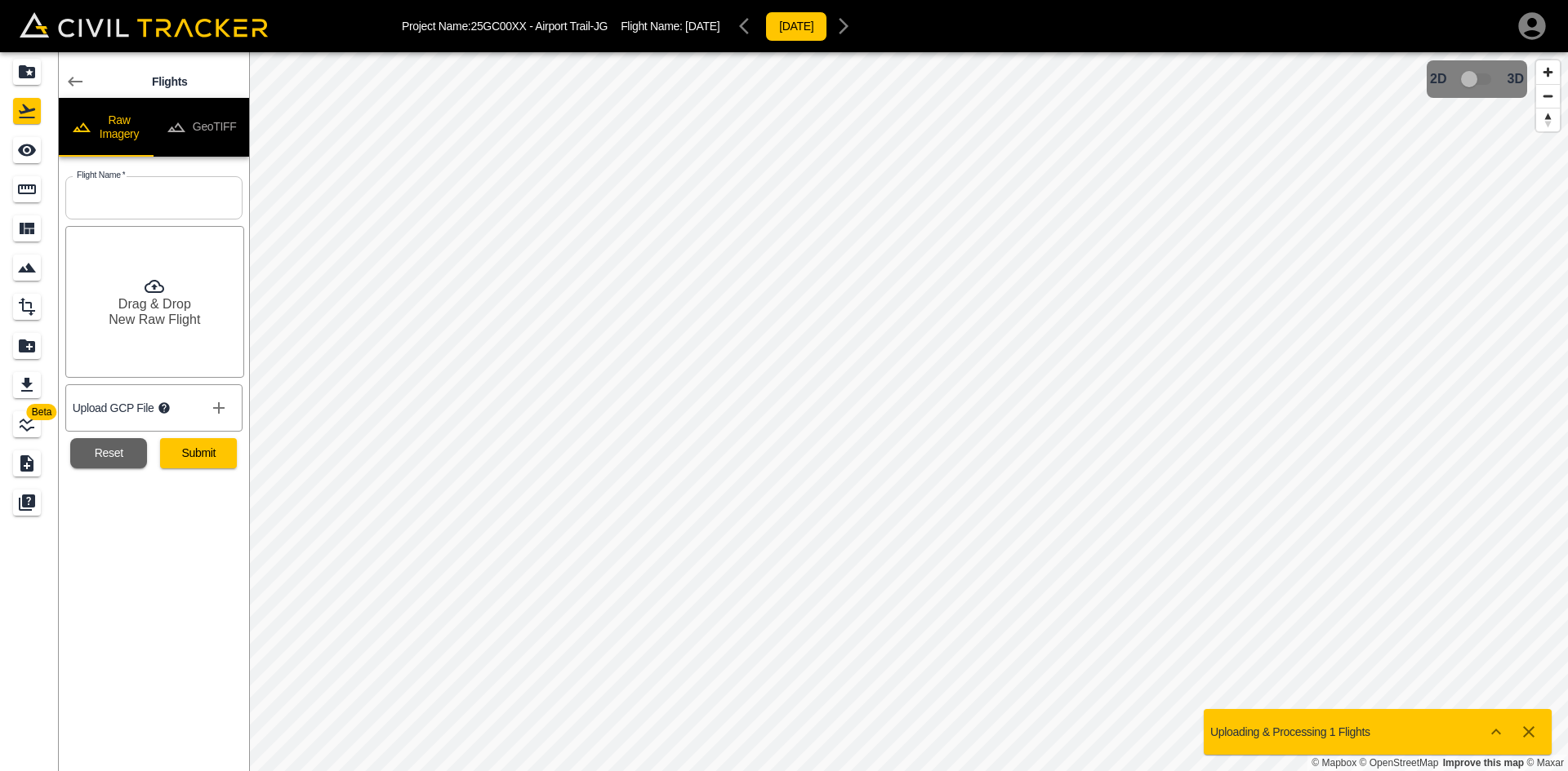
click at [204, 124] on button "GeoTIFF" at bounding box center [202, 128] width 96 height 59
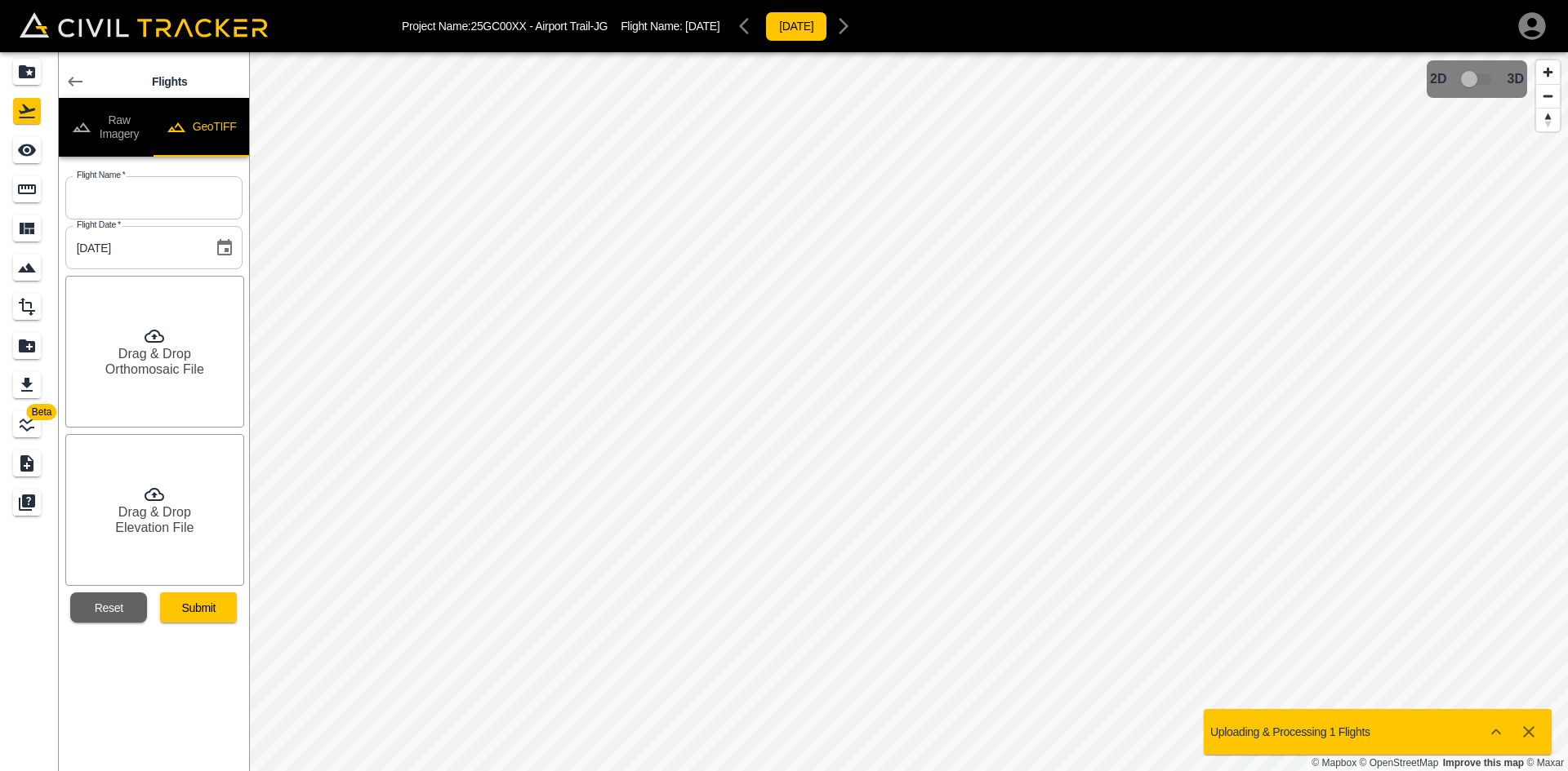
click at [210, 120] on button "GeoTIFF" at bounding box center [202, 128] width 96 height 59
click at [163, 204] on input "text" at bounding box center [154, 198] width 177 height 43
type input "[DATE]"
click at [141, 381] on div "Drag & Drop Orthomosaic File" at bounding box center [155, 351] width 179 height 152
click at [177, 524] on h6 "Elevation File" at bounding box center [154, 528] width 78 height 16
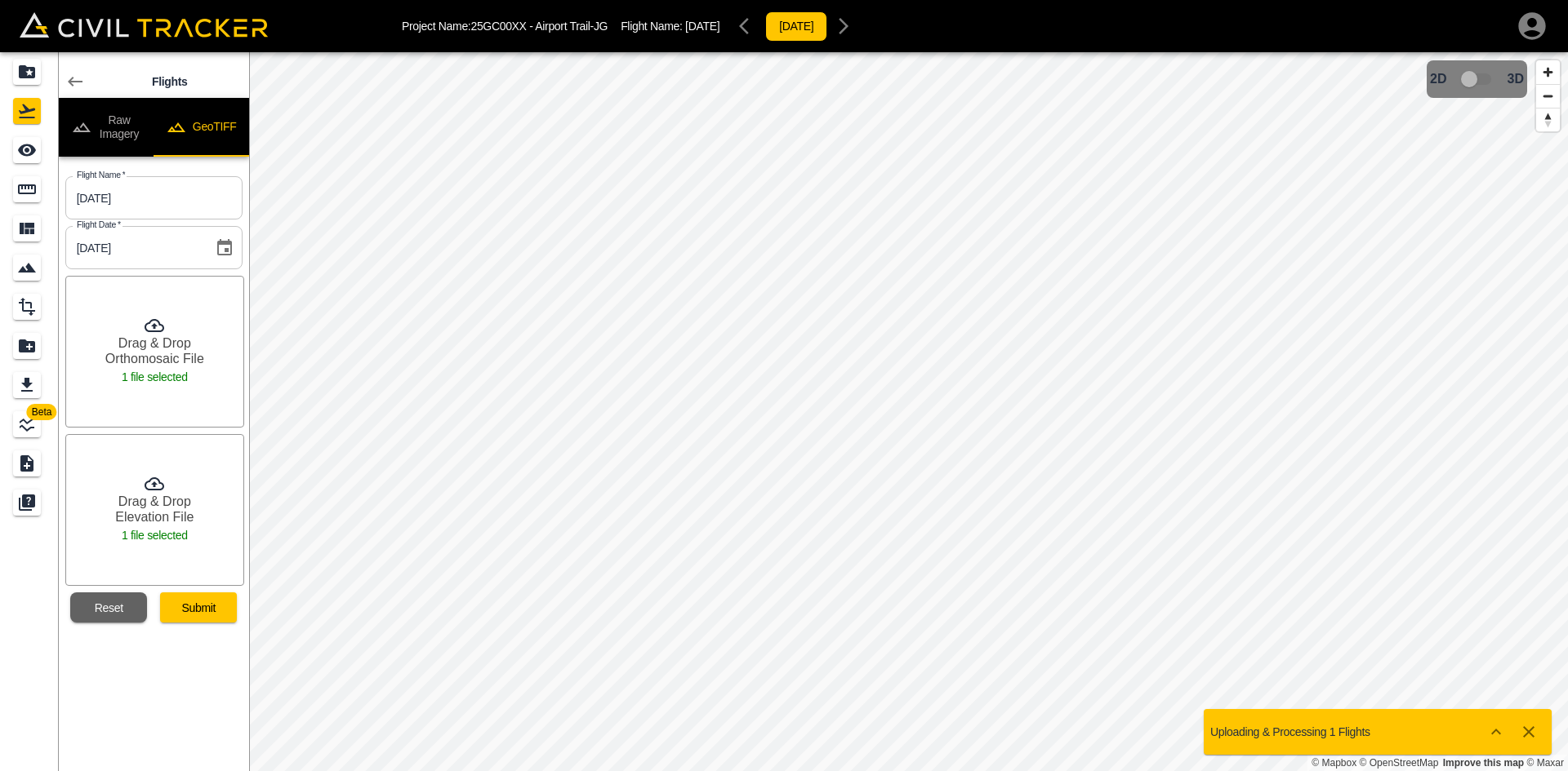
click at [116, 603] on button "Reset" at bounding box center [109, 608] width 77 height 30
click at [175, 203] on input "text" at bounding box center [154, 198] width 177 height 43
type input "[DATE]"
click at [153, 362] on h6 "Orthomosaic File" at bounding box center [155, 369] width 99 height 16
click at [182, 515] on h6 "Drag & Drop" at bounding box center [155, 512] width 73 height 16
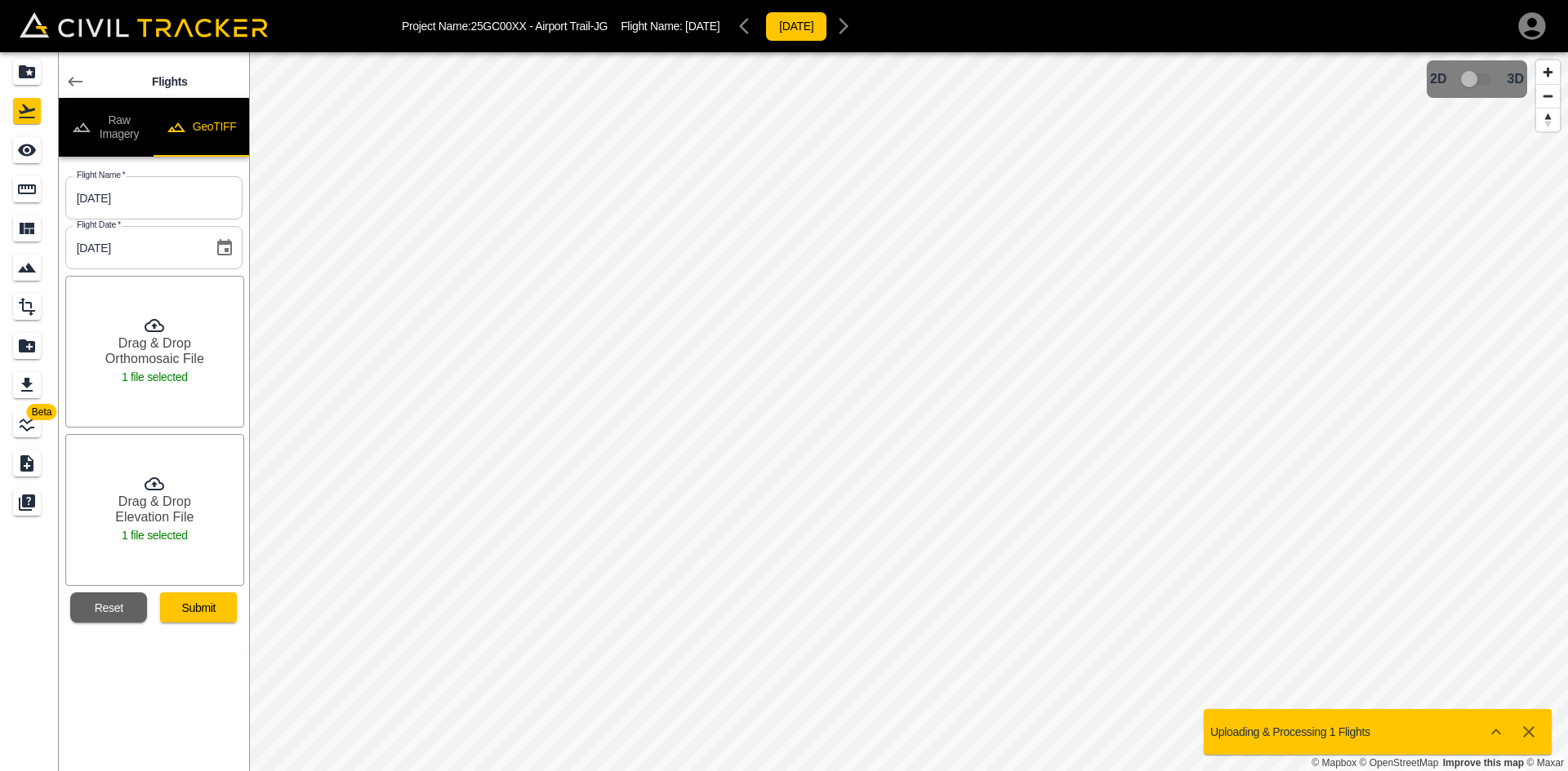
click at [205, 603] on button "Submit" at bounding box center [198, 608] width 77 height 30
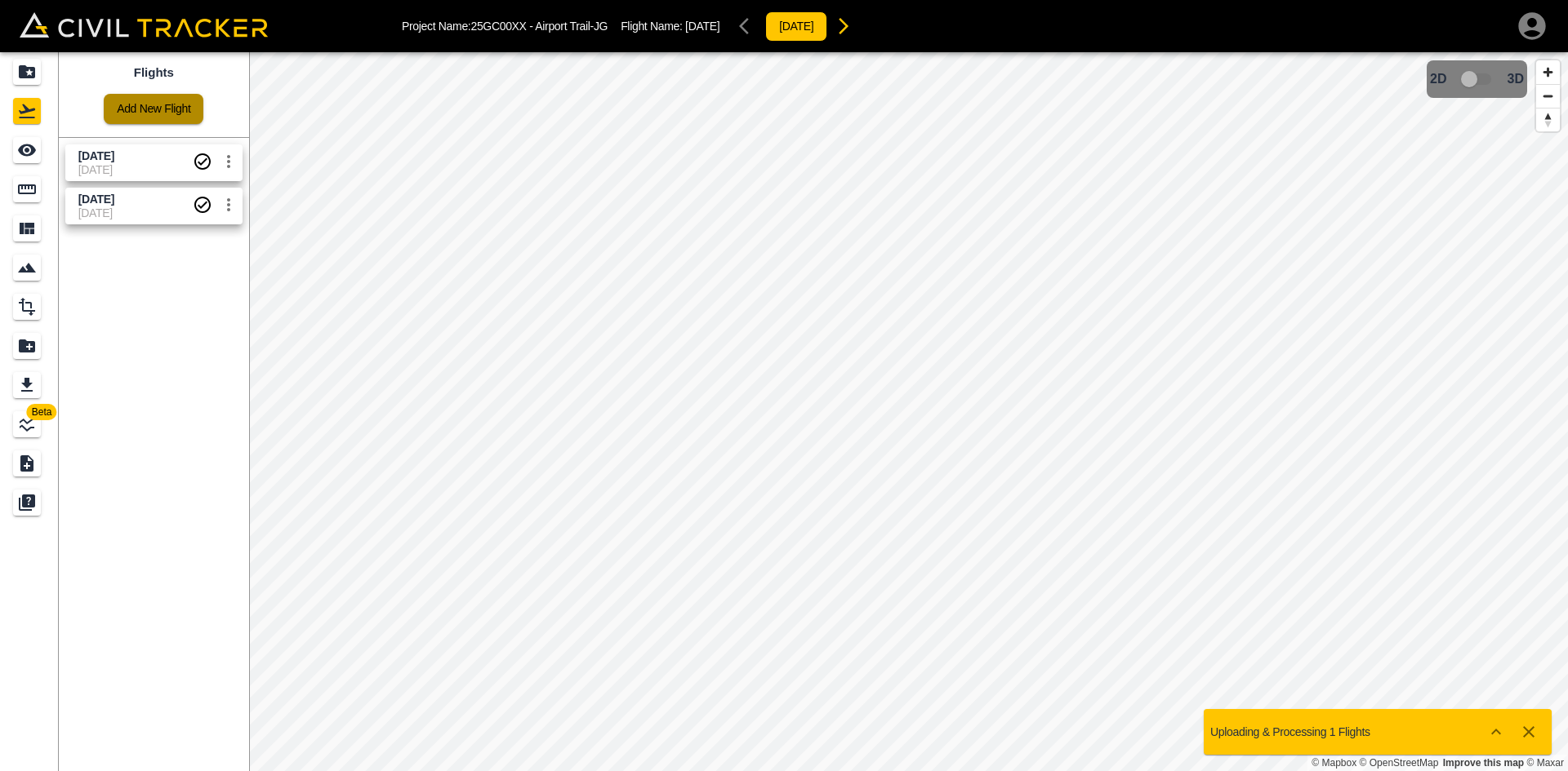
click at [151, 107] on link "Add New Flight" at bounding box center [153, 109] width 100 height 30
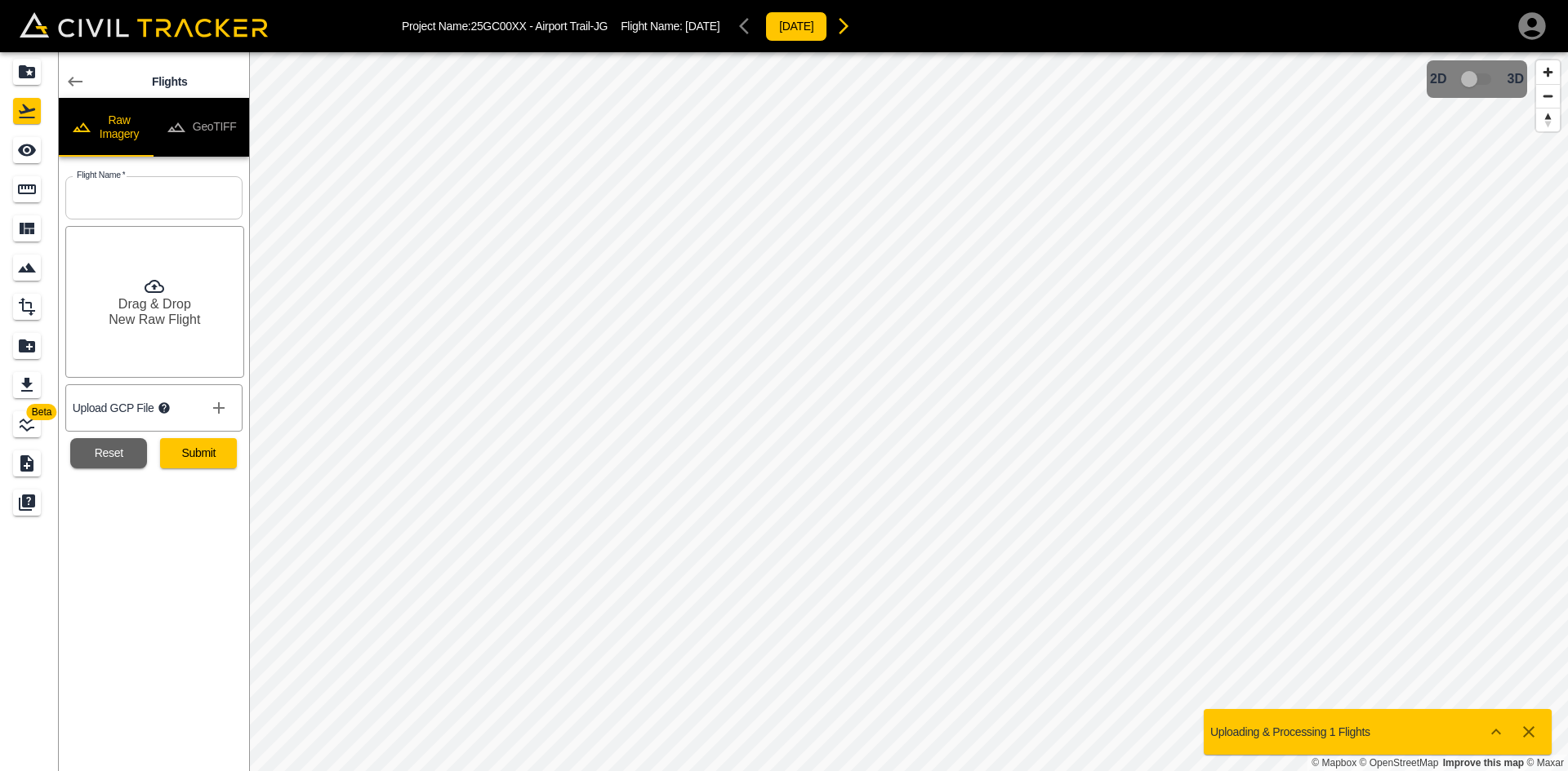
click at [233, 118] on button "GeoTIFF" at bounding box center [202, 128] width 96 height 59
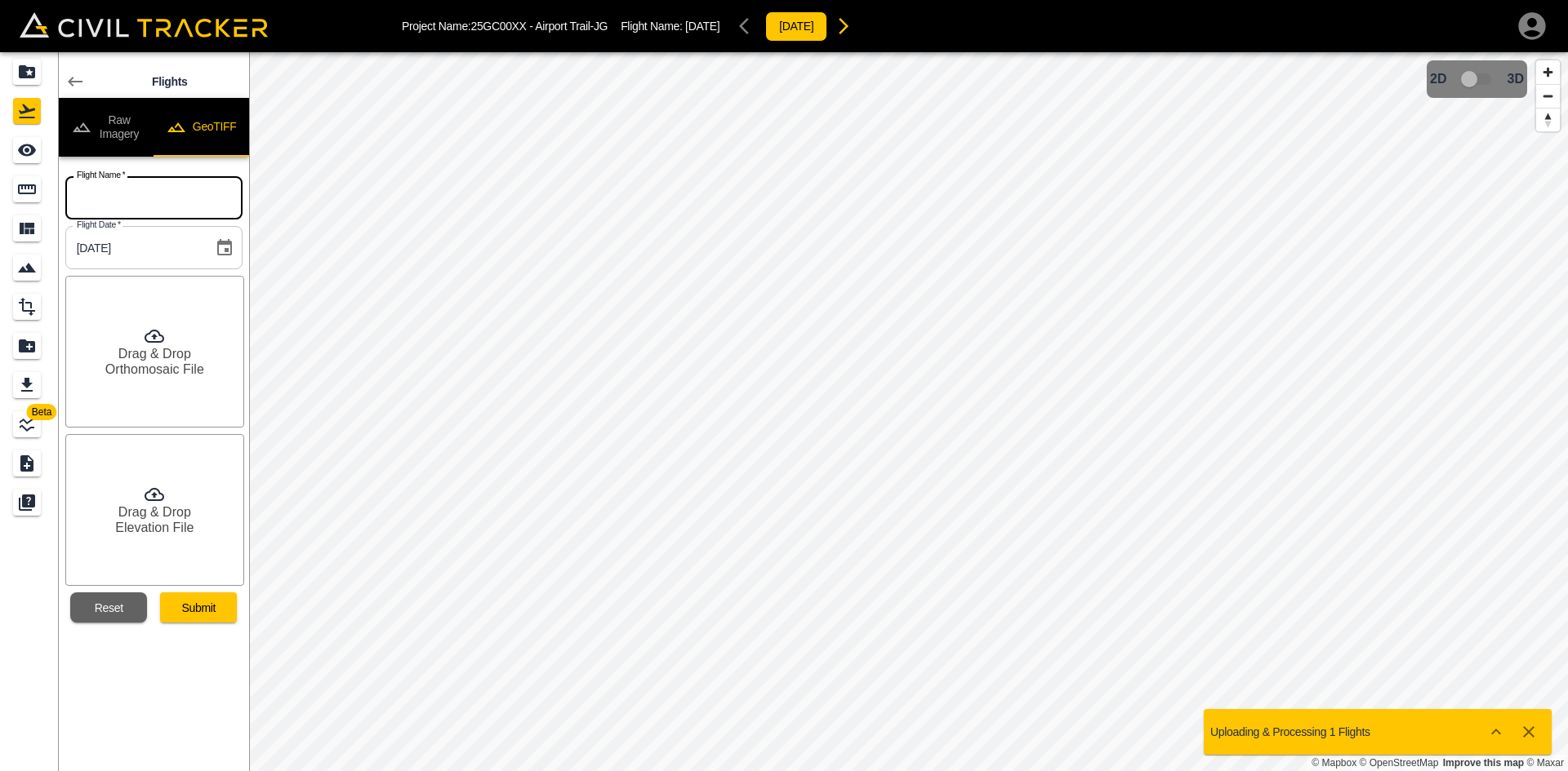
click at [193, 212] on input "text" at bounding box center [154, 198] width 177 height 43
type input "[DATE]"
click at [182, 343] on div "Drag & Drop Orthomosaic File" at bounding box center [155, 351] width 179 height 152
click at [147, 399] on div "Drag & Drop Orthomosaic File" at bounding box center [155, 351] width 179 height 152
click at [183, 522] on h6 "Elevation File" at bounding box center [154, 528] width 78 height 16
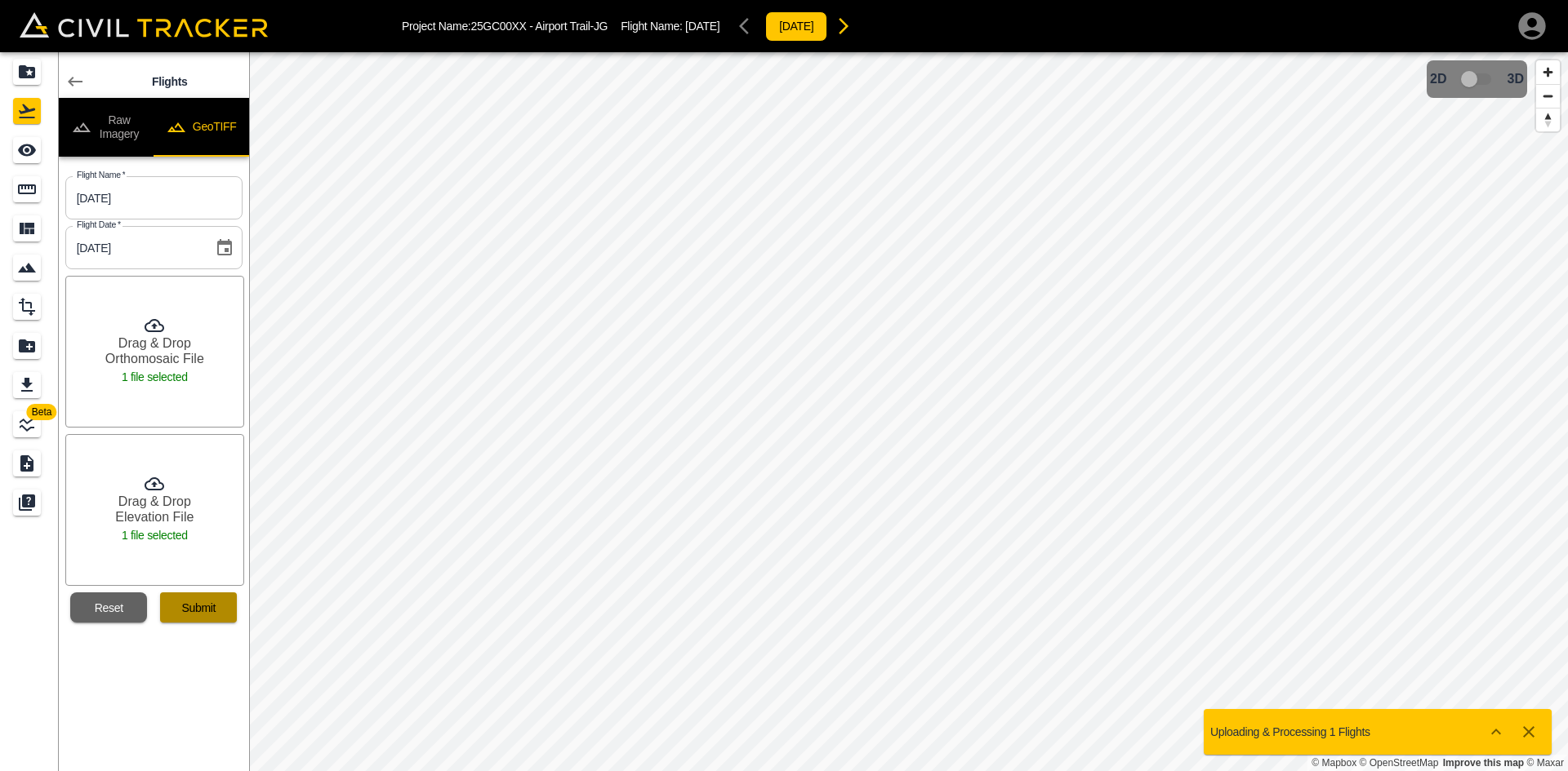
click at [204, 603] on button "Submit" at bounding box center [198, 608] width 77 height 30
